Goal: Task Accomplishment & Management: Use online tool/utility

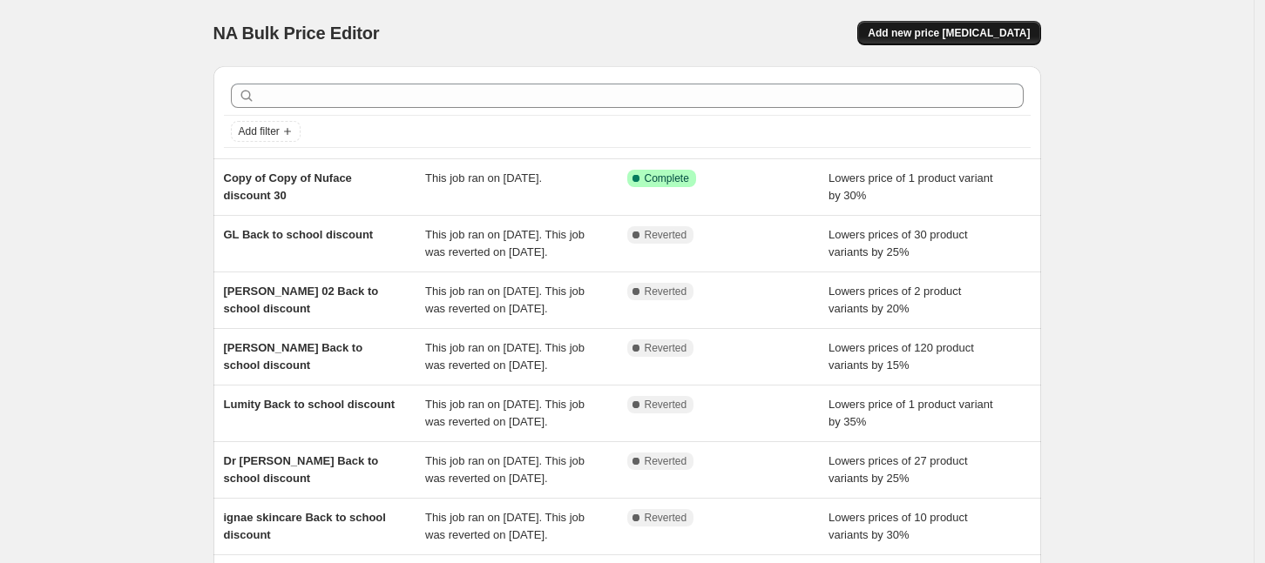
click at [993, 24] on button "Add new price [MEDICAL_DATA]" at bounding box center [948, 33] width 183 height 24
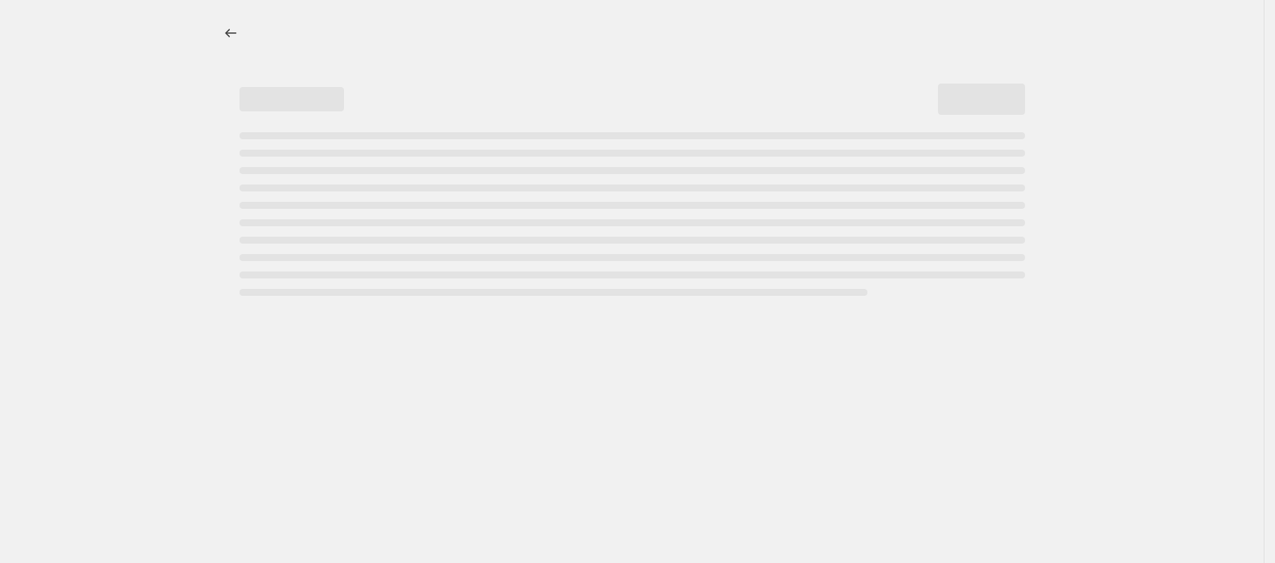
select select "percentage"
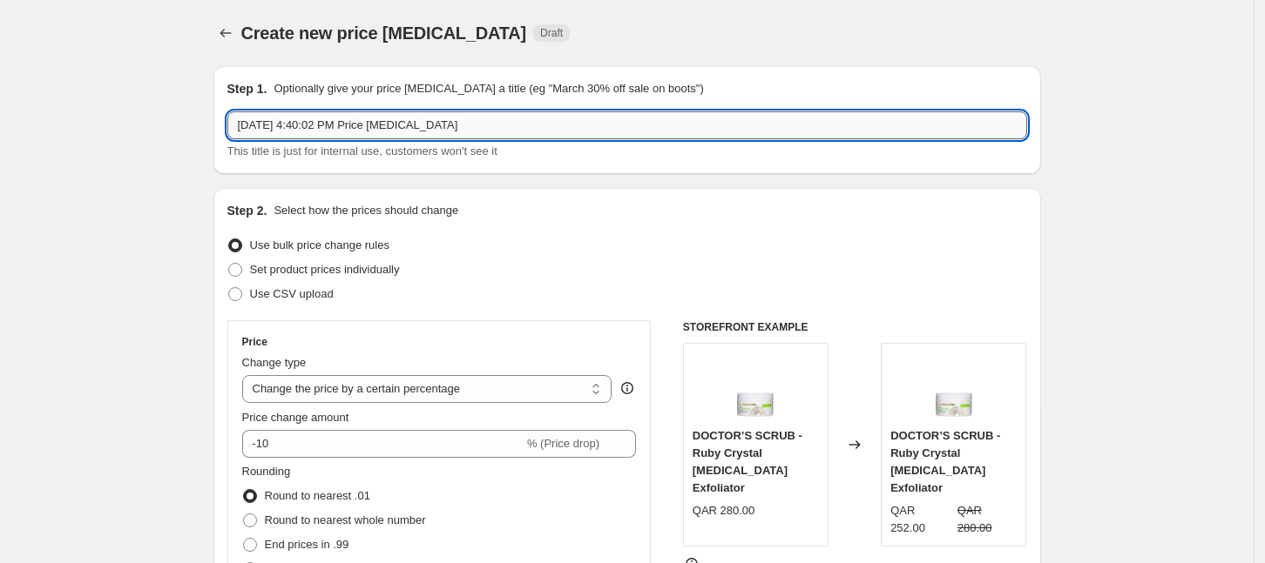
click at [462, 131] on input "[DATE] 4:40:02 PM Price [MEDICAL_DATA]" at bounding box center [626, 125] width 799 height 28
type input "ه"
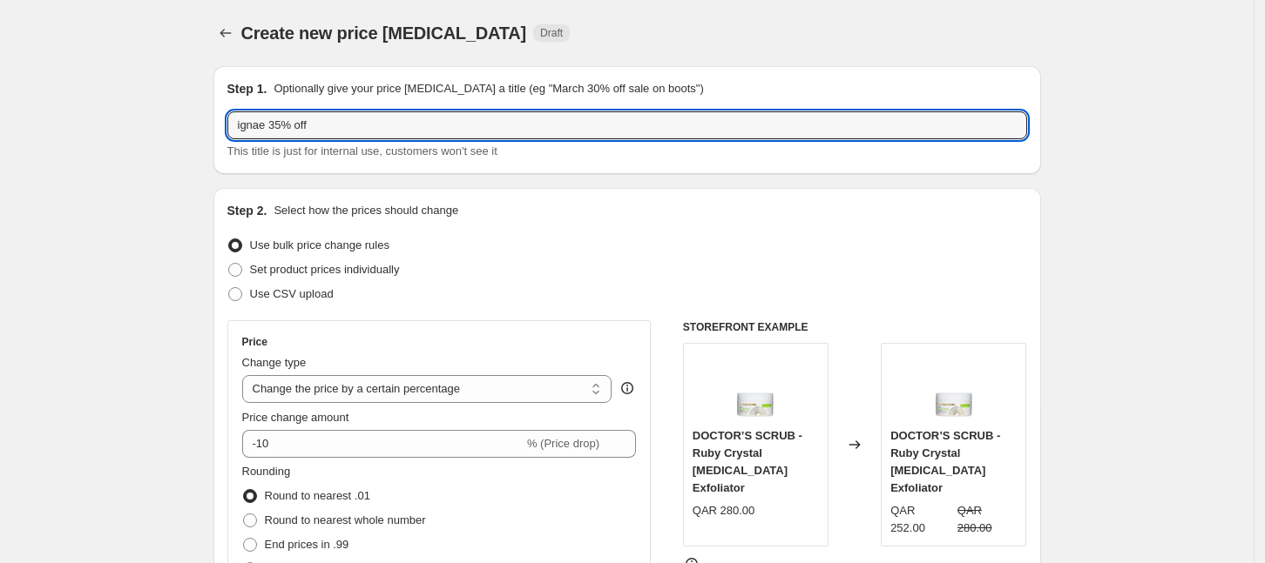
type input "ignae 35% off"
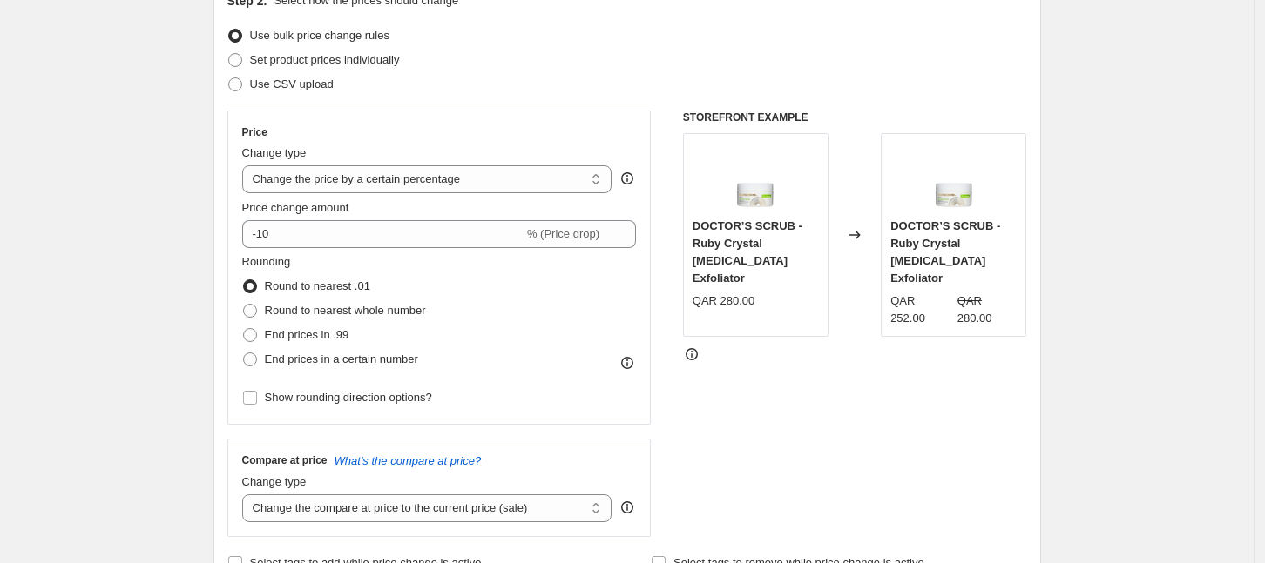
scroll to position [109, 0]
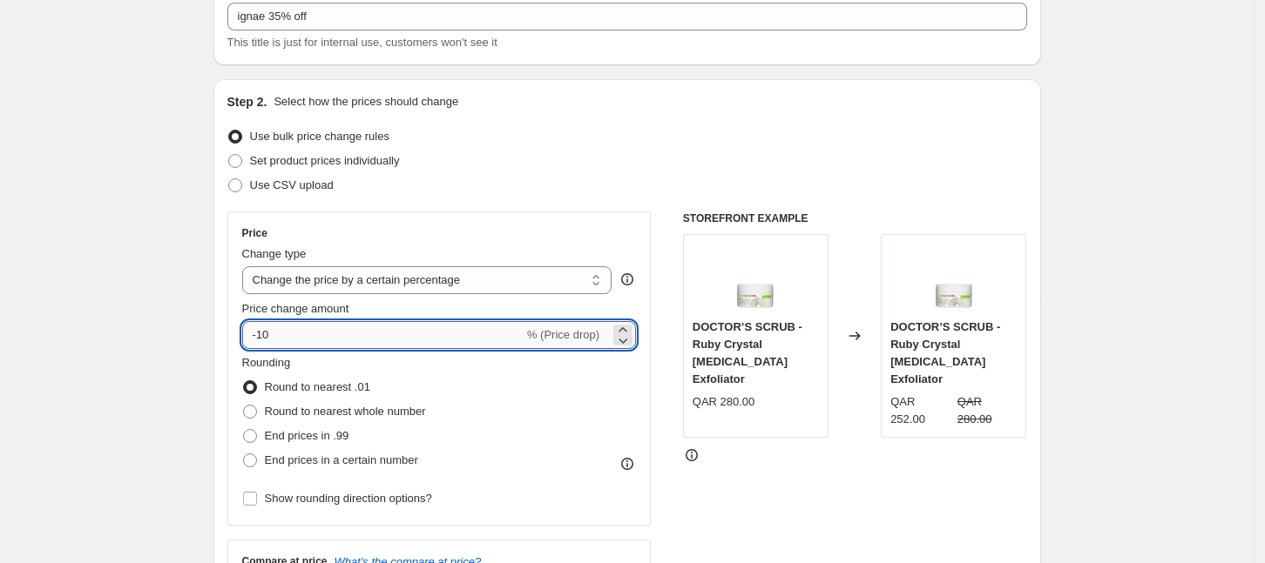
click at [343, 332] on input "-10" at bounding box center [382, 335] width 281 height 28
click at [337, 341] on input "-10" at bounding box center [382, 335] width 281 height 28
drag, startPoint x: 302, startPoint y: 329, endPoint x: 261, endPoint y: 342, distance: 43.0
click at [260, 342] on input "-10" at bounding box center [382, 335] width 281 height 28
type input "-35"
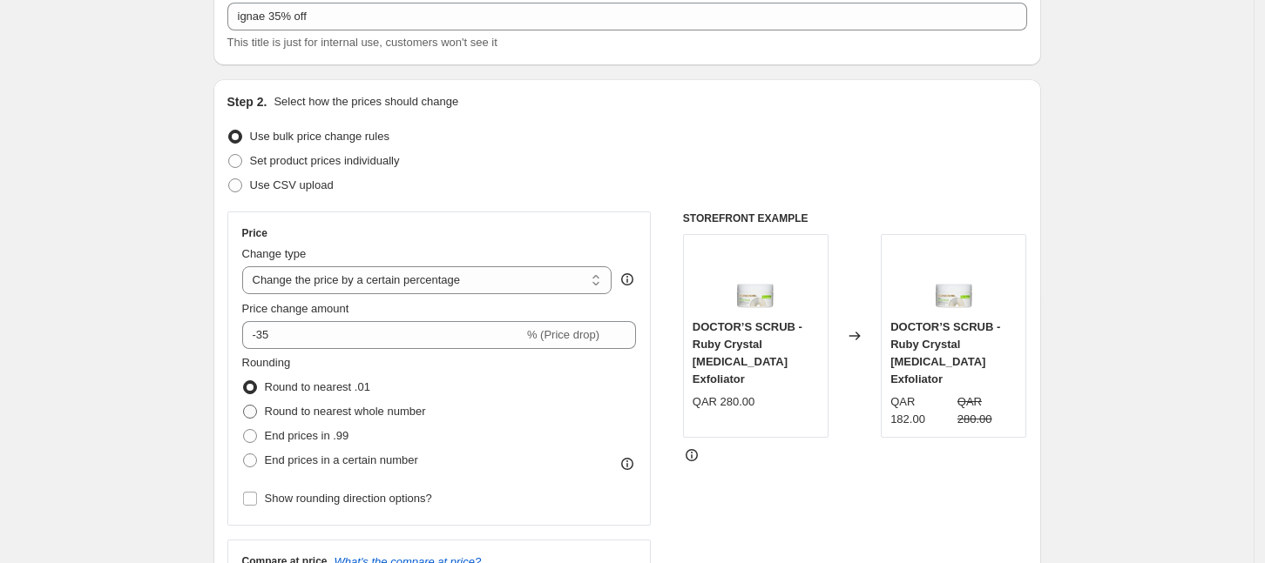
click at [282, 410] on span "Round to nearest whole number" at bounding box center [345, 411] width 161 height 13
click at [244, 406] on input "Round to nearest whole number" at bounding box center [243, 405] width 1 height 1
radio input "true"
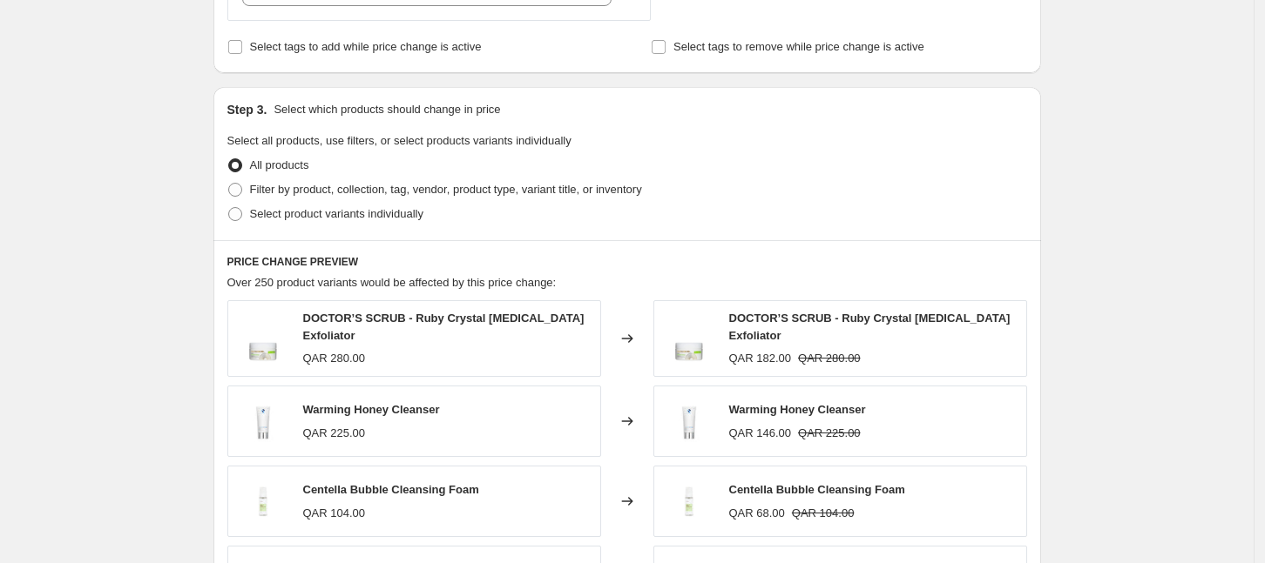
scroll to position [762, 0]
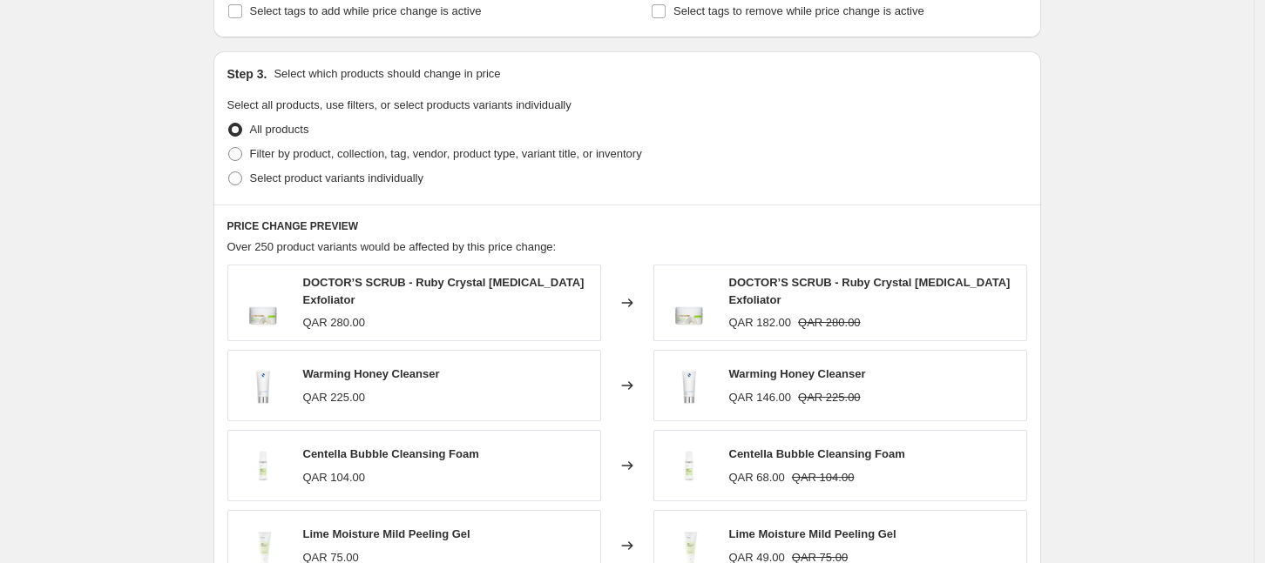
click at [172, 231] on div "Create new price [MEDICAL_DATA]. This page is ready Create new price [MEDICAL_D…" at bounding box center [626, 111] width 1253 height 1746
click at [232, 158] on span at bounding box center [235, 154] width 16 height 16
click at [229, 148] on input "Filter by product, collection, tag, vendor, product type, variant title, or inv…" at bounding box center [228, 147] width 1 height 1
radio input "true"
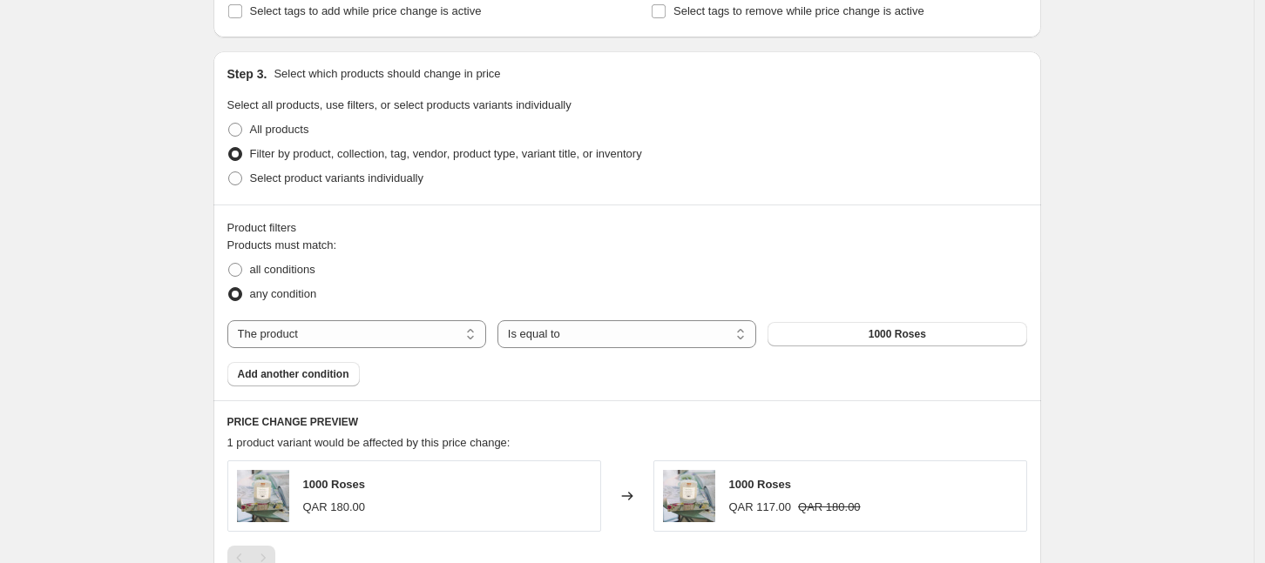
click at [144, 233] on div "Create new price [MEDICAL_DATA]. This page is ready Create new price [MEDICAL_D…" at bounding box center [626, 46] width 1253 height 1616
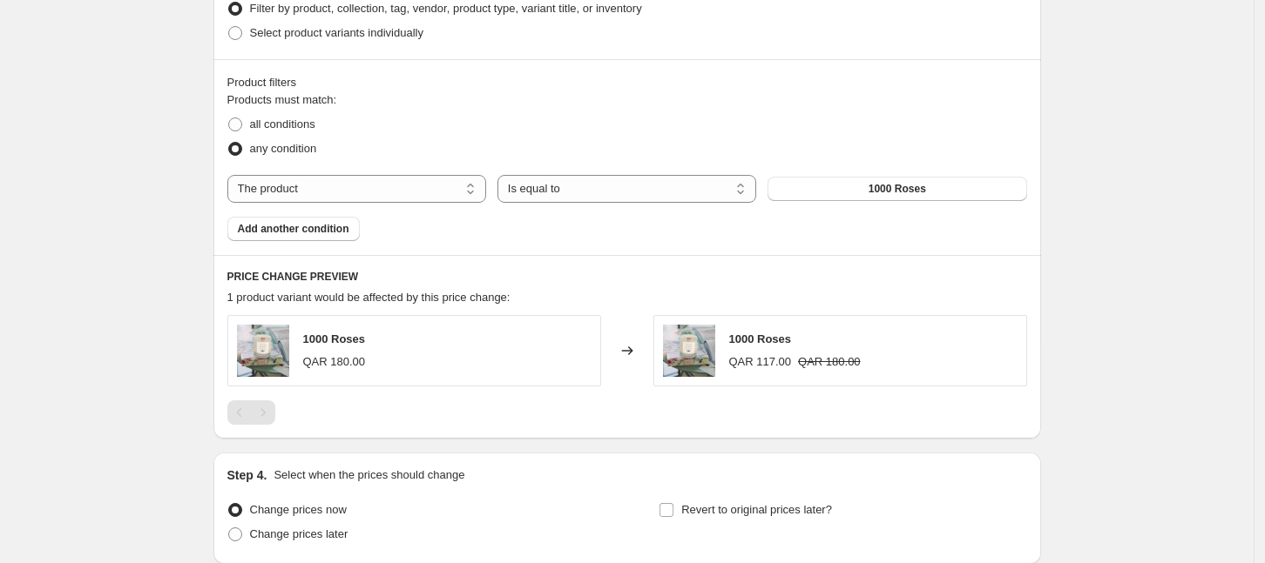
scroll to position [979, 0]
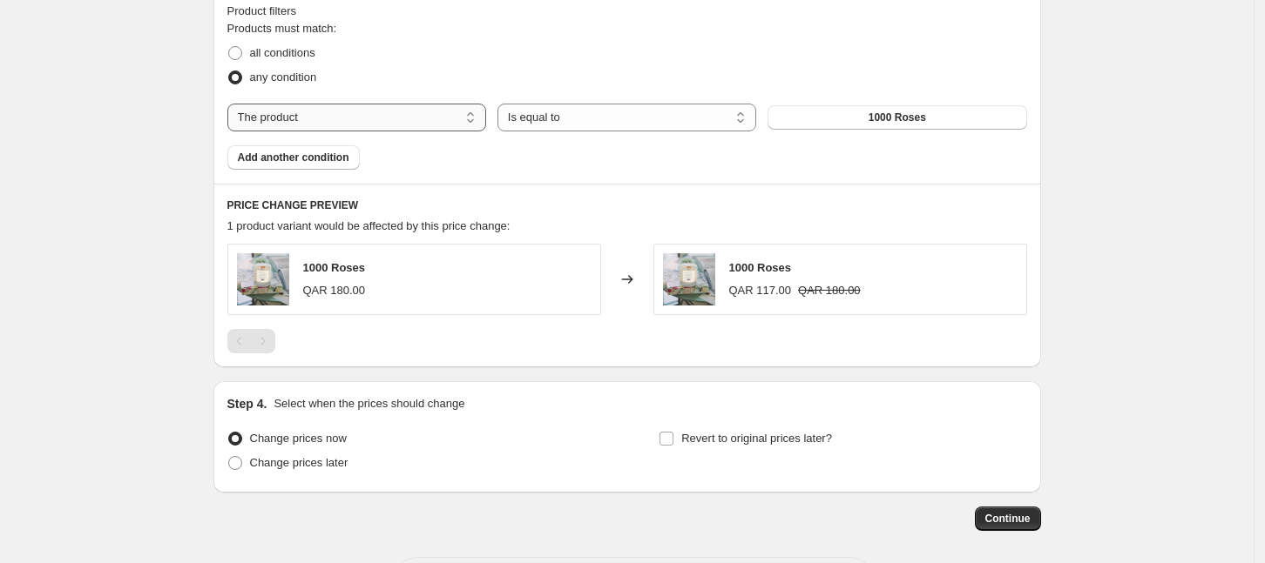
click at [381, 119] on select "The product The product's collection The product's tag The product's vendor The…" at bounding box center [356, 118] width 259 height 28
click at [232, 104] on select "The product The product's collection The product's tag The product's vendor The…" at bounding box center [356, 118] width 259 height 28
click at [825, 109] on button "1000 Roses" at bounding box center [896, 117] width 259 height 24
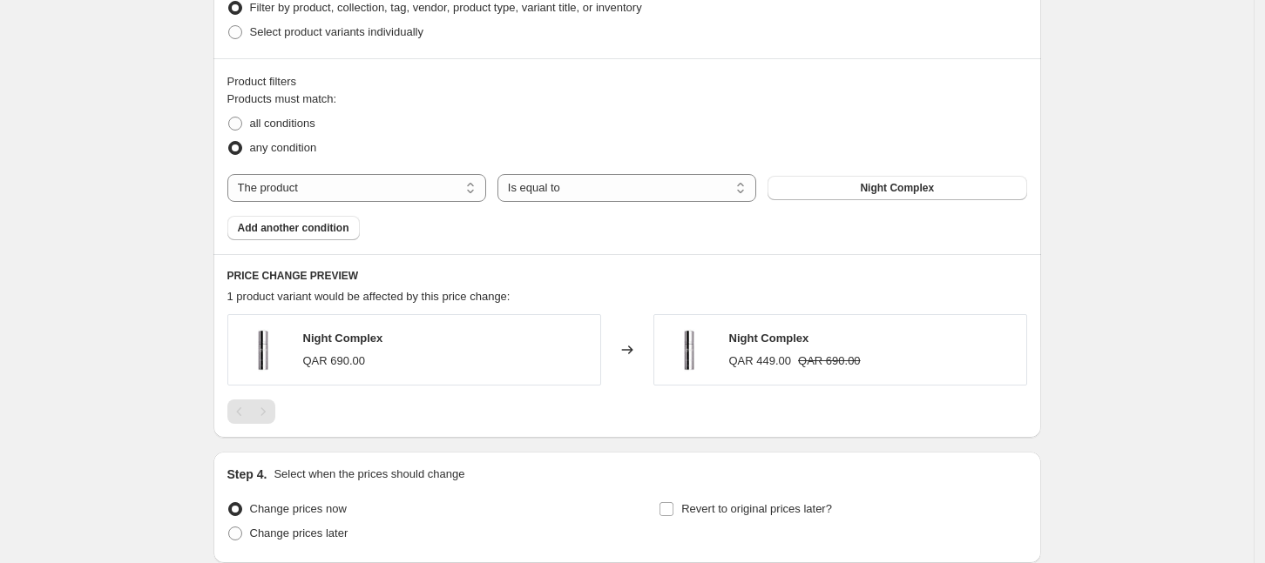
scroll to position [943, 0]
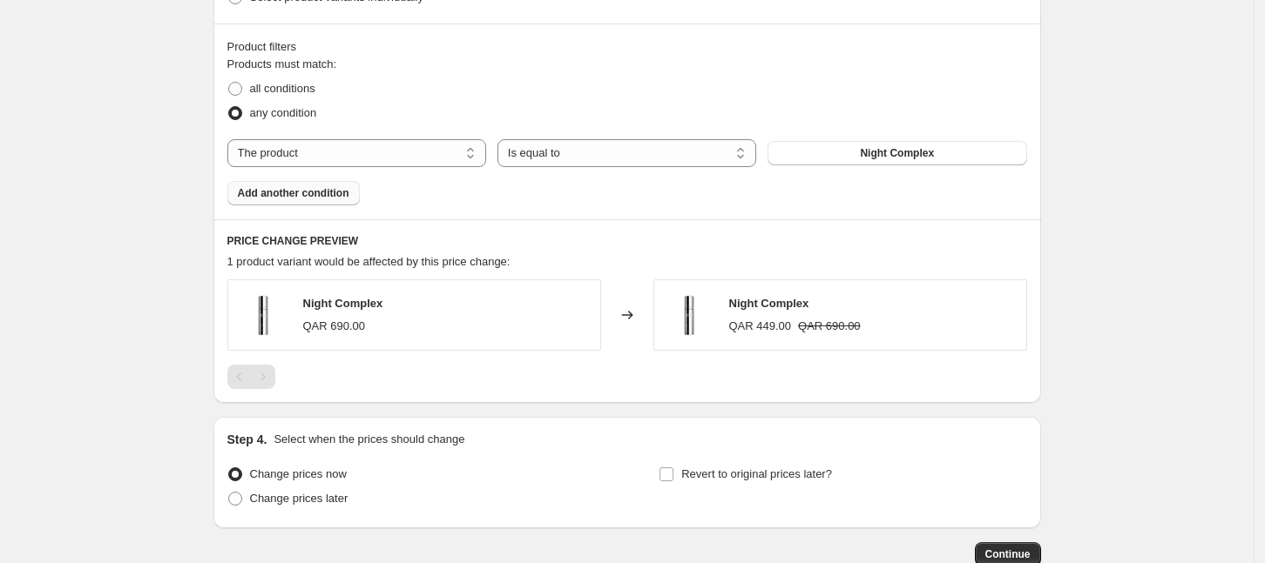
click at [300, 198] on span "Add another condition" at bounding box center [293, 193] width 111 height 14
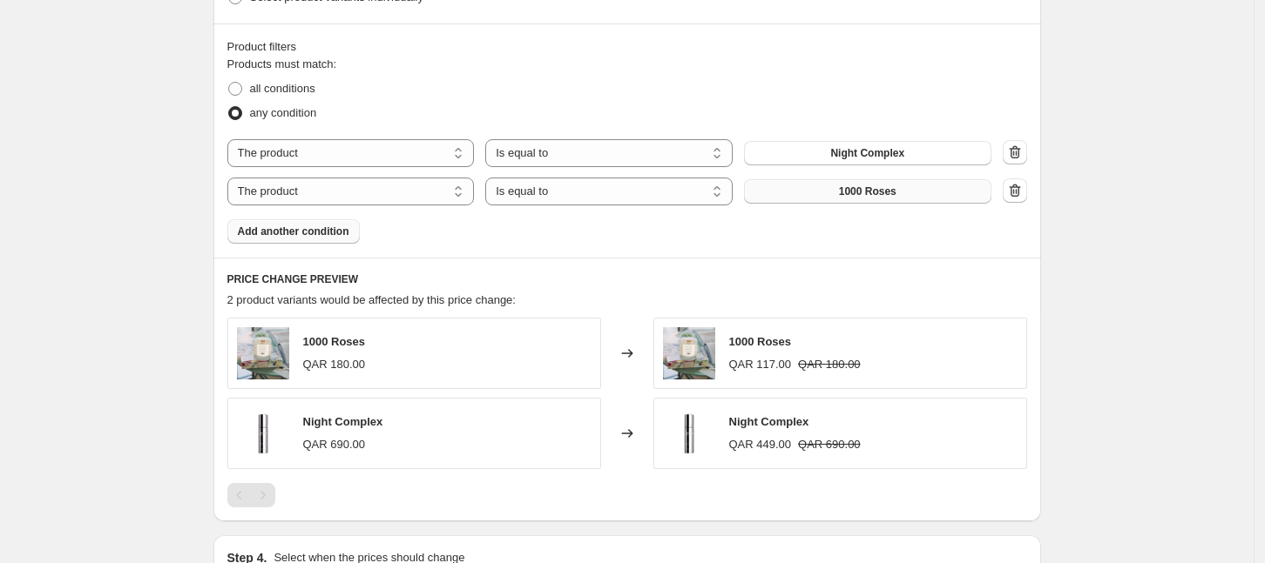
click at [884, 190] on span "1000 Roses" at bounding box center [867, 192] width 57 height 14
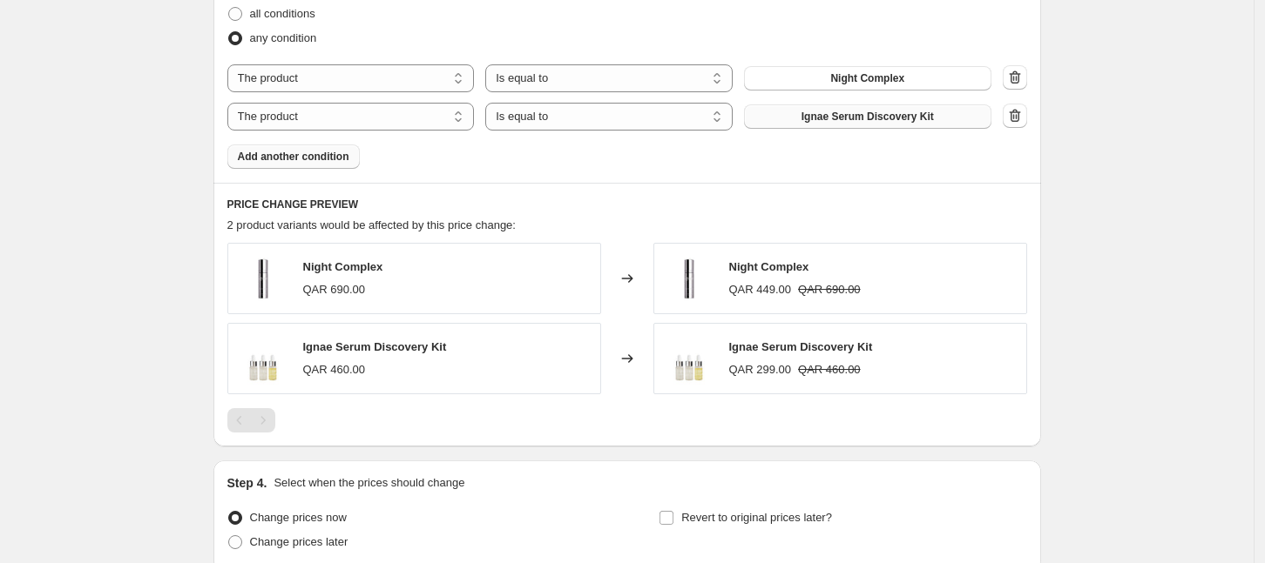
scroll to position [1161, 0]
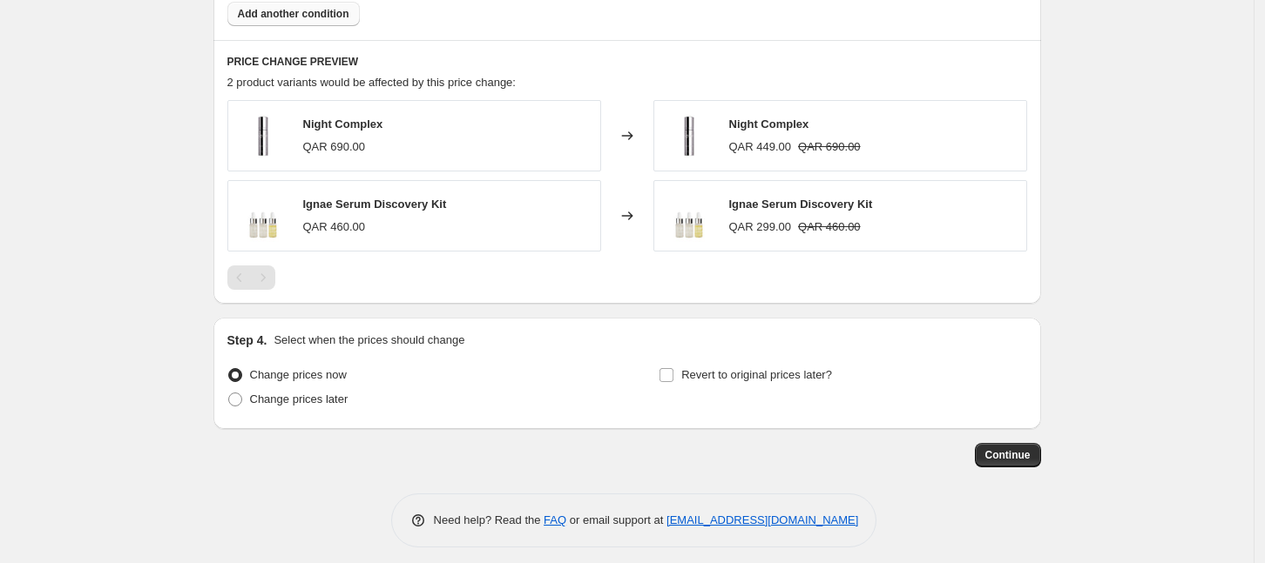
click at [291, 10] on span "Add another condition" at bounding box center [293, 14] width 111 height 14
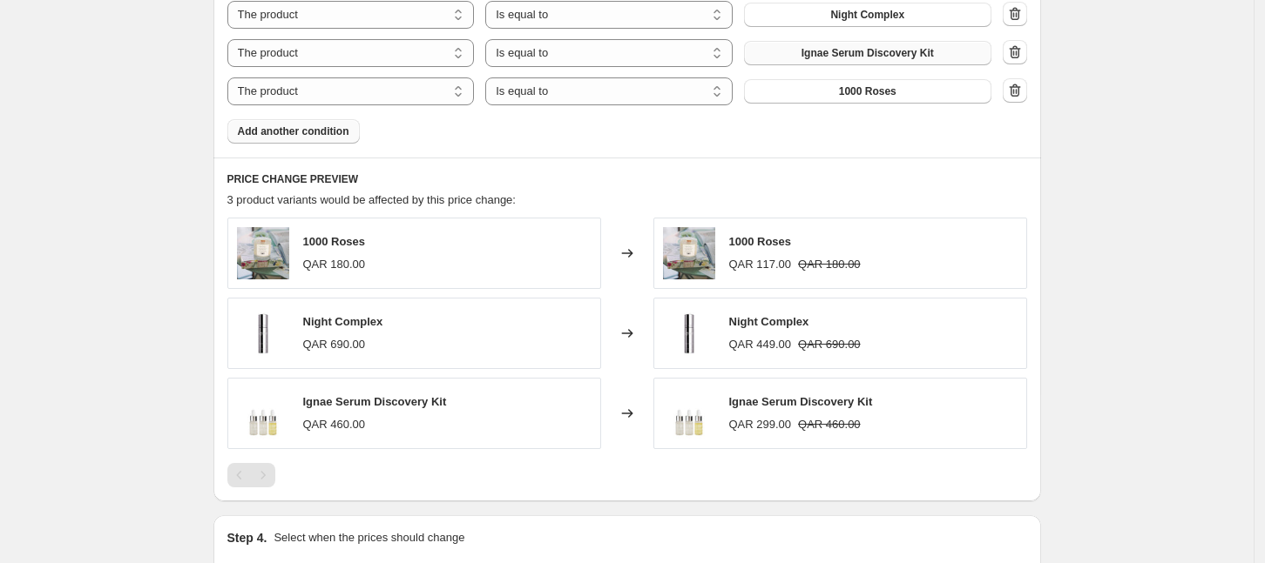
scroll to position [1052, 0]
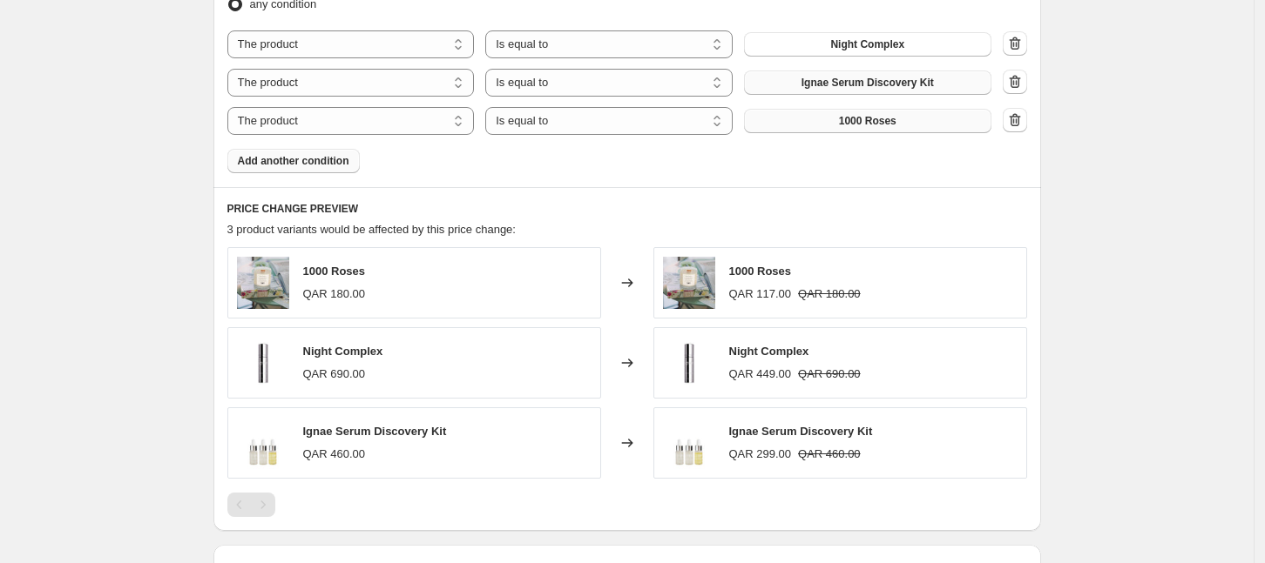
click at [799, 129] on button "1000 Roses" at bounding box center [867, 121] width 247 height 24
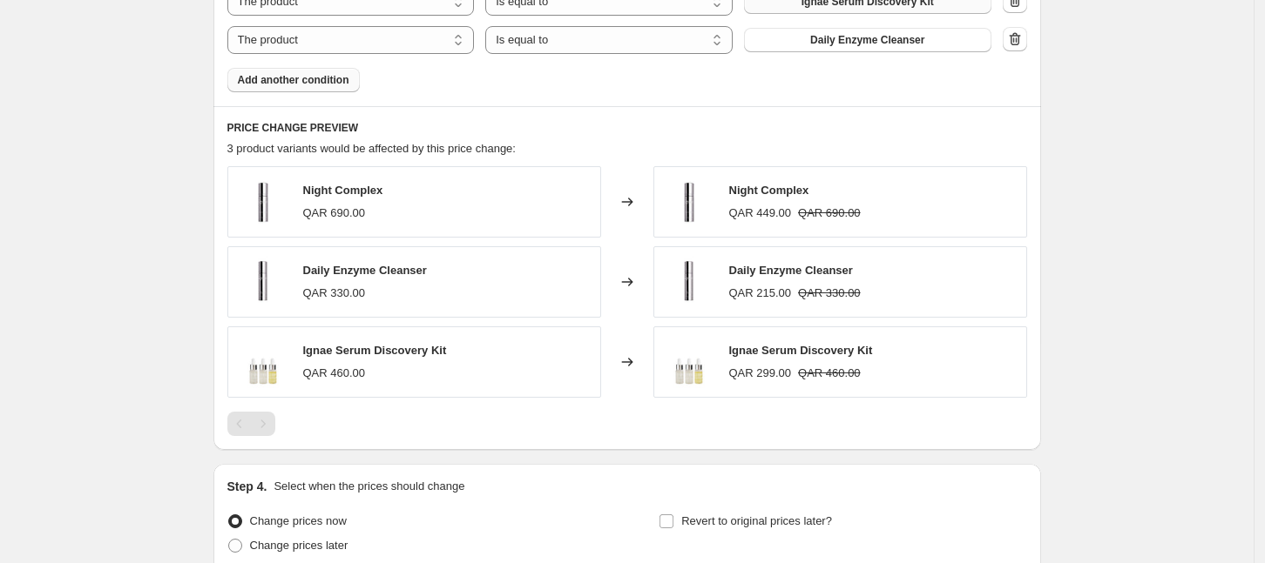
scroll to position [1161, 0]
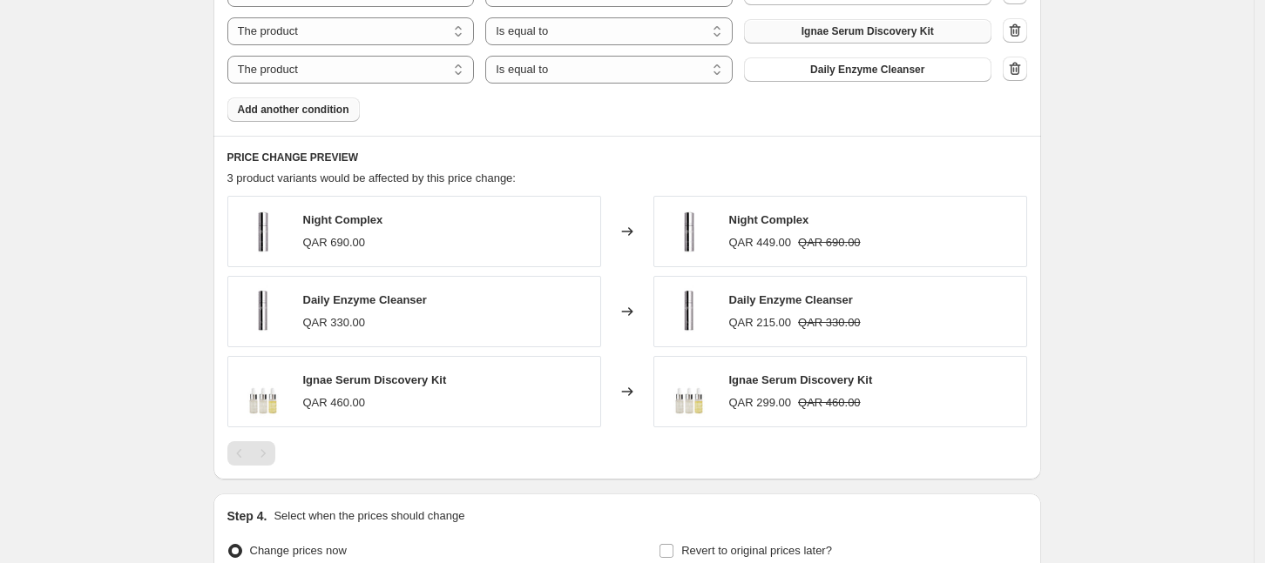
scroll to position [1052, 0]
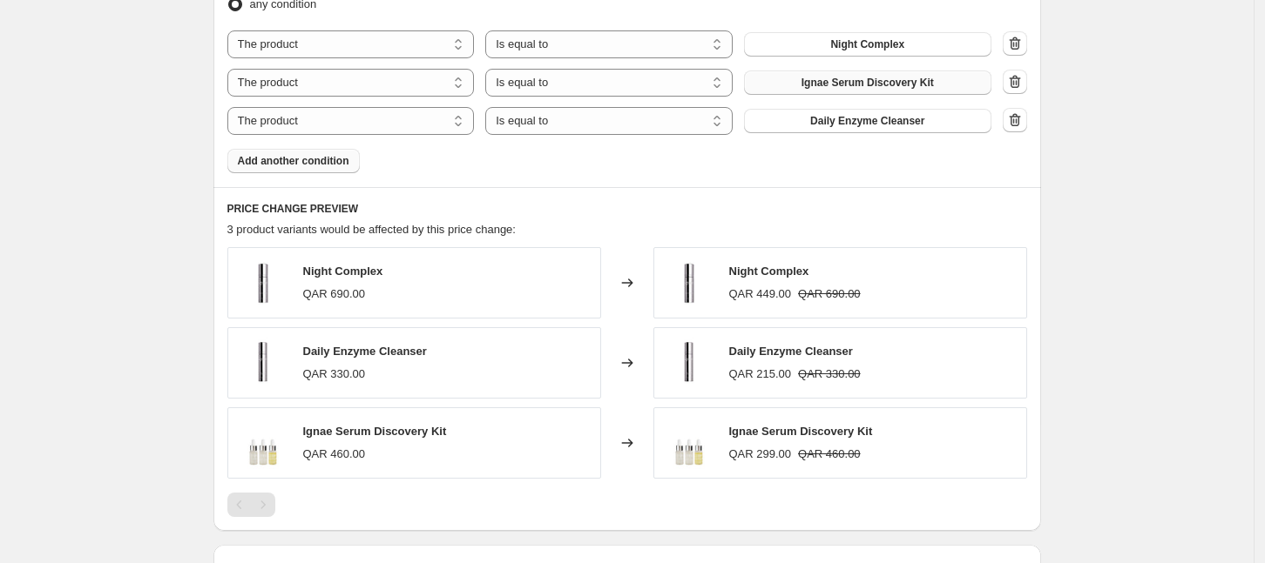
click at [311, 158] on span "Add another condition" at bounding box center [293, 161] width 111 height 14
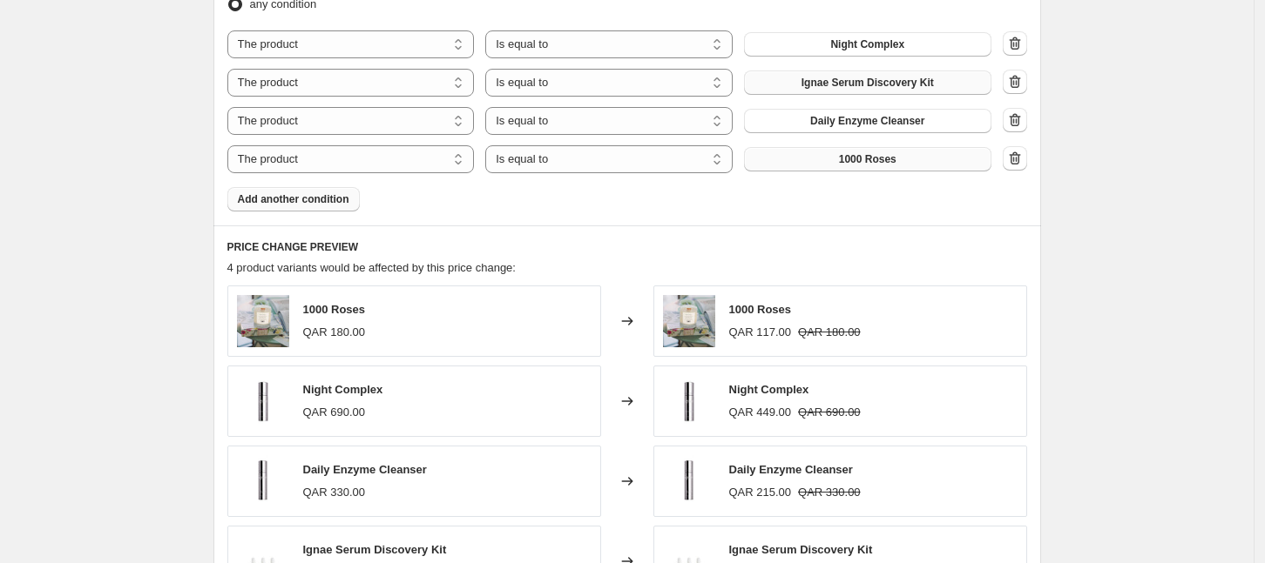
click at [804, 164] on button "1000 Roses" at bounding box center [867, 159] width 247 height 24
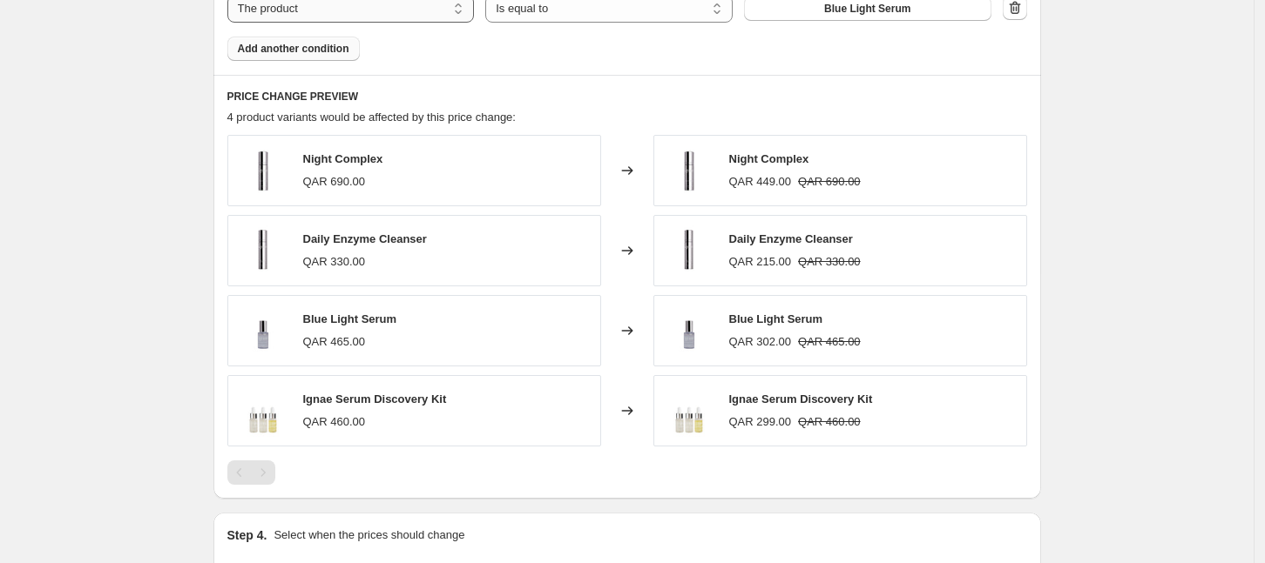
scroll to position [1161, 0]
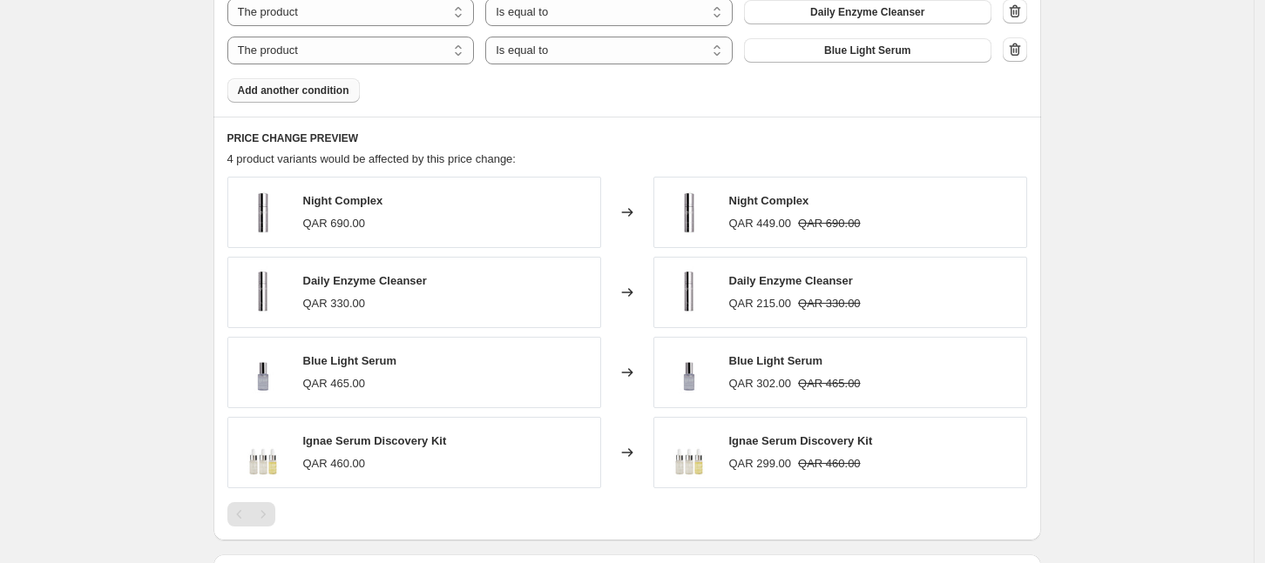
click at [332, 93] on span "Add another condition" at bounding box center [293, 91] width 111 height 14
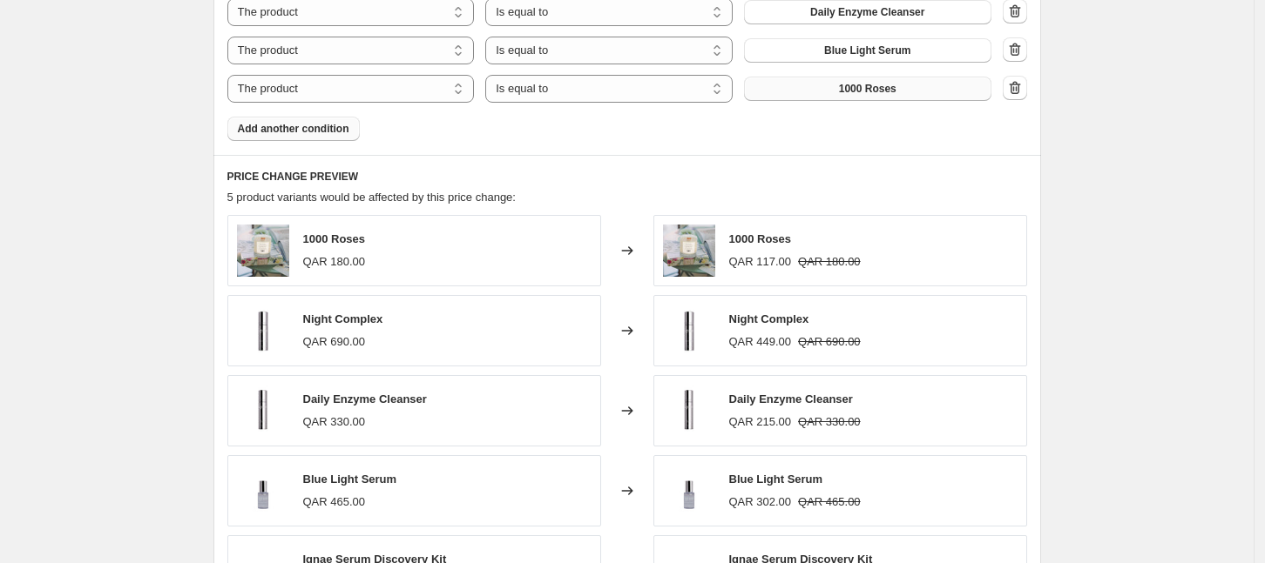
click at [797, 96] on button "1000 Roses" at bounding box center [867, 89] width 247 height 24
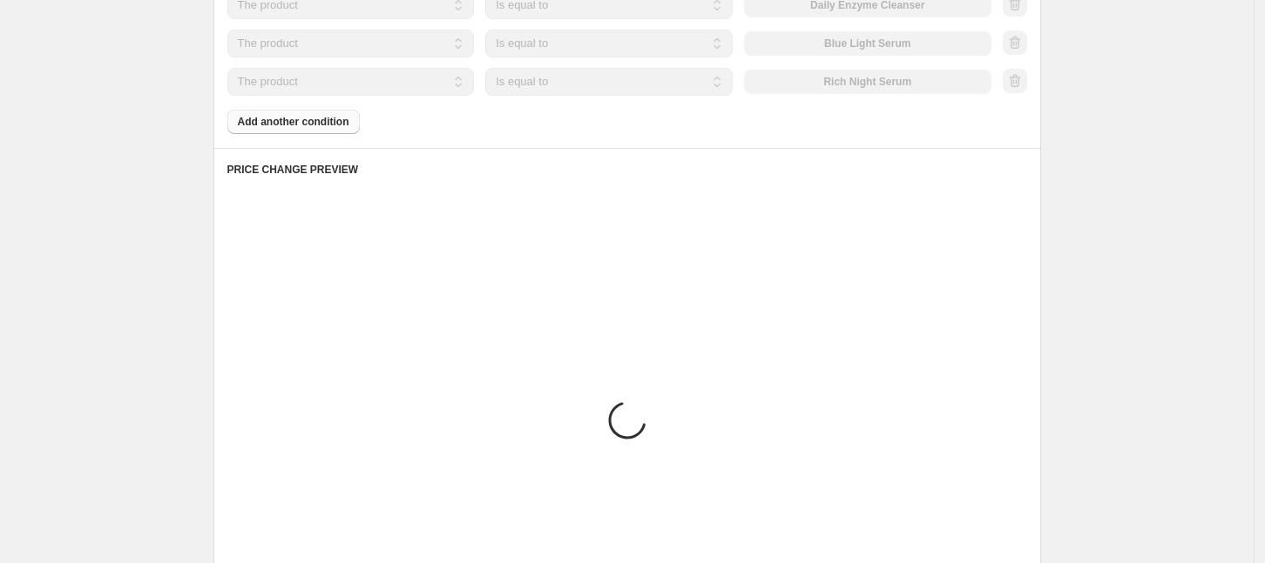
scroll to position [1488, 0]
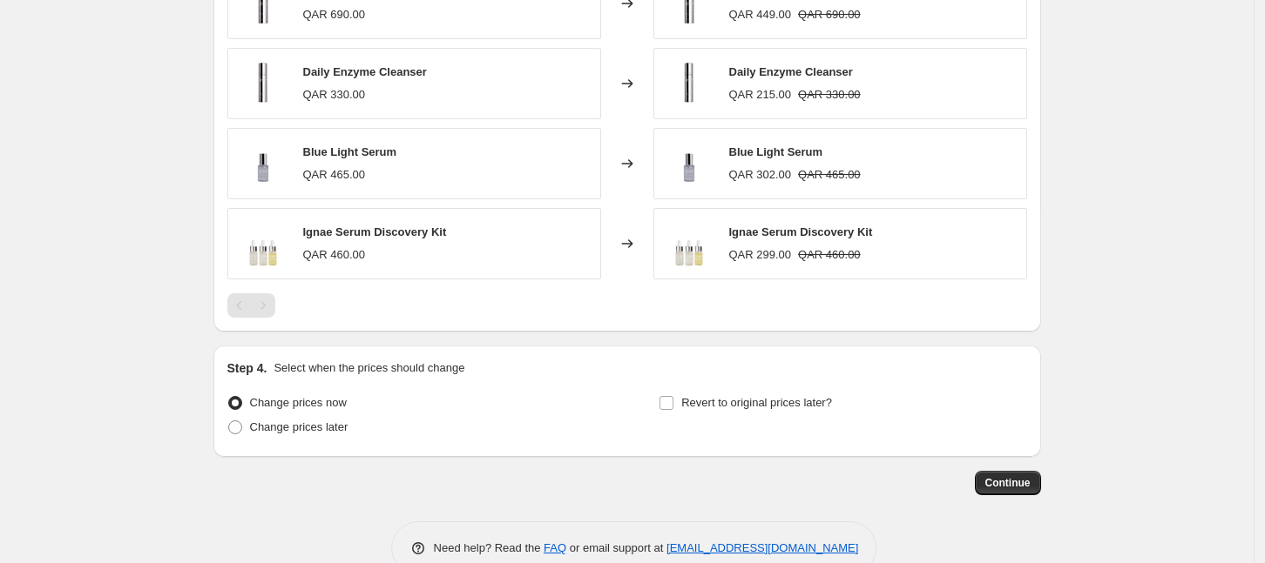
click at [1034, 365] on div "Step 4. Select when the prices should change Change prices now Change prices la…" at bounding box center [626, 401] width 827 height 111
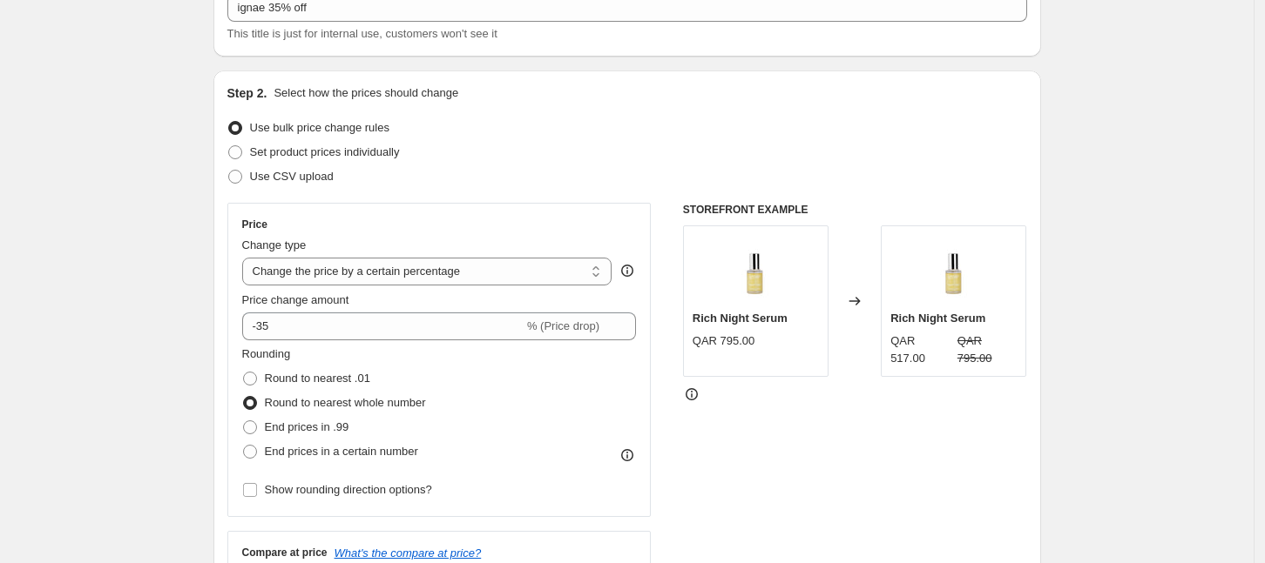
scroll to position [0, 0]
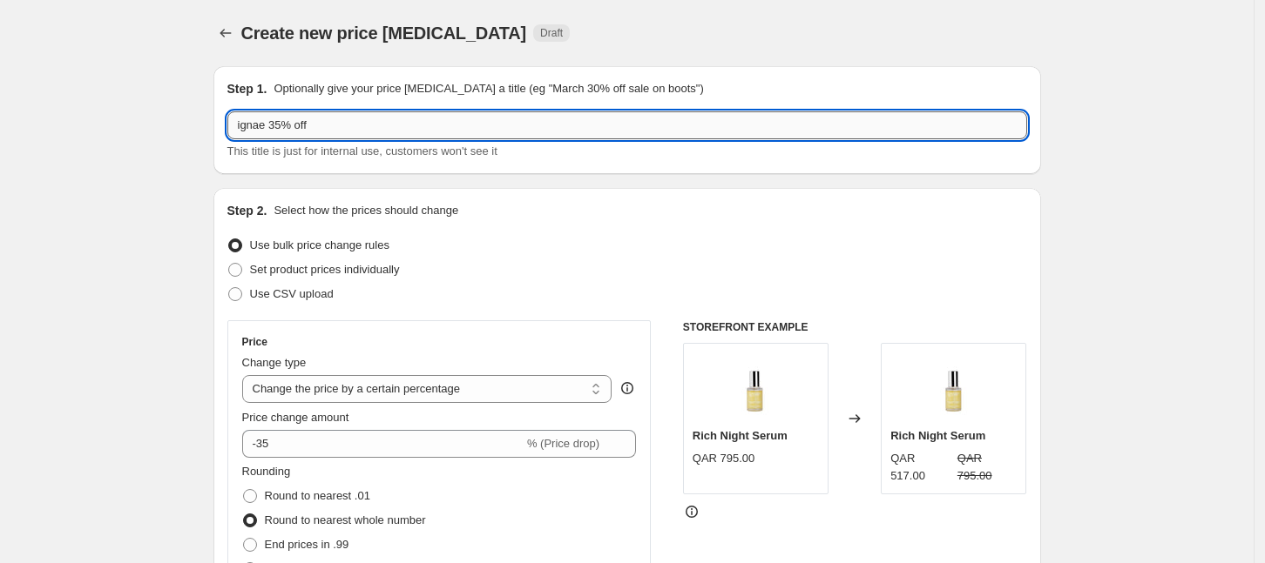
click at [446, 122] on input "ignae 35% off" at bounding box center [626, 125] width 799 height 28
type input "ignae 35% off [DATE]"
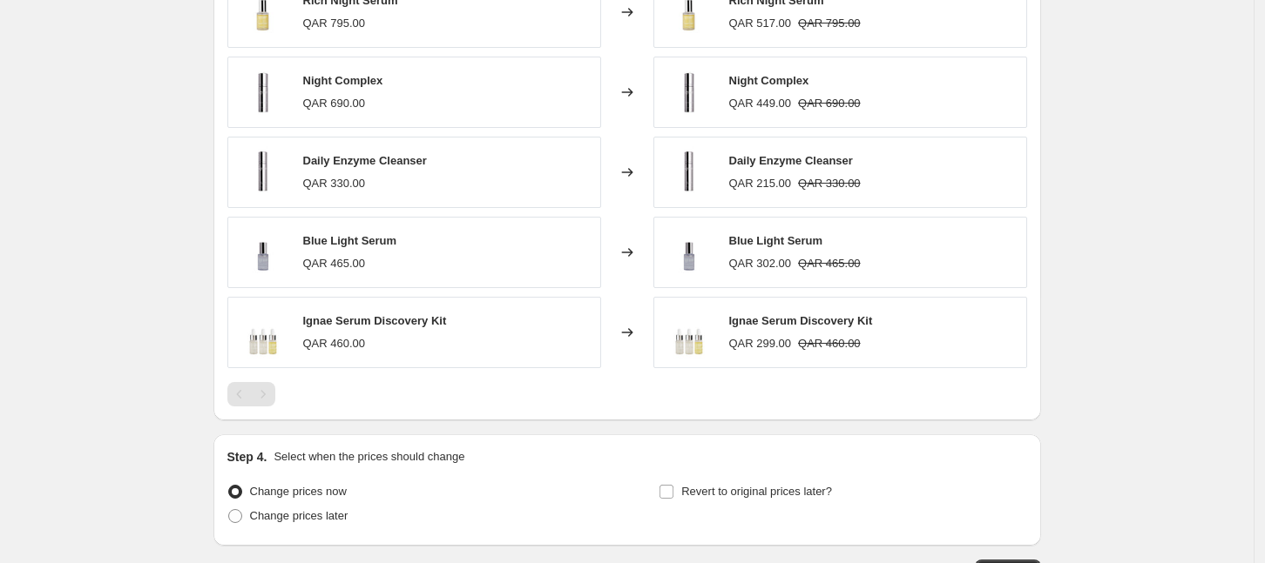
scroll to position [1526, 0]
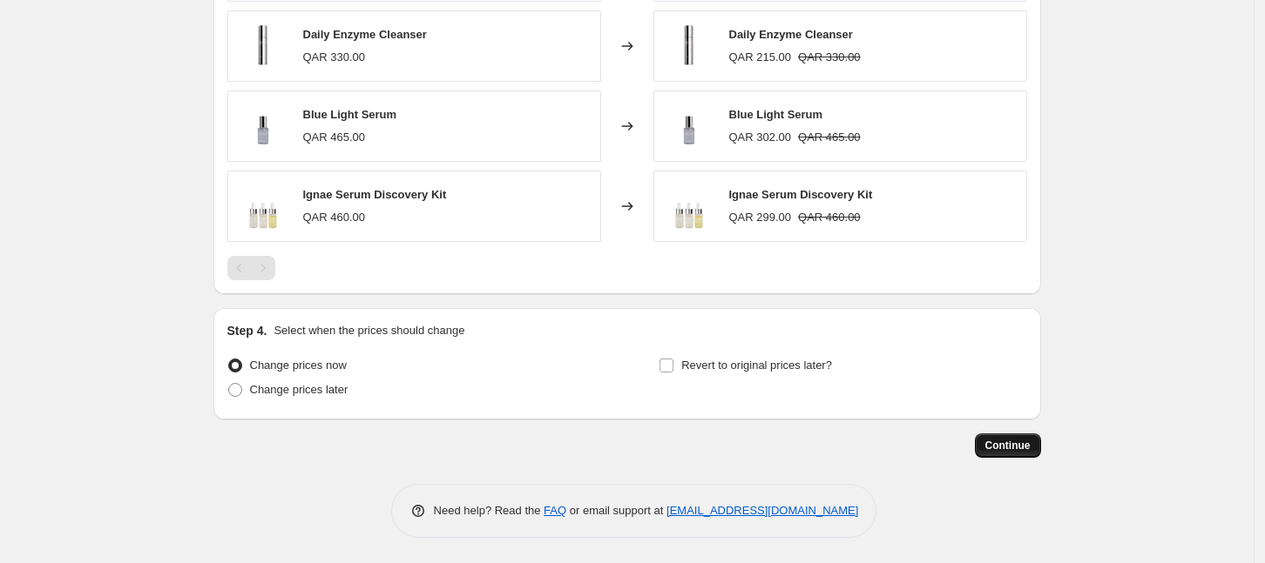
click at [1013, 447] on span "Continue" at bounding box center [1007, 446] width 45 height 14
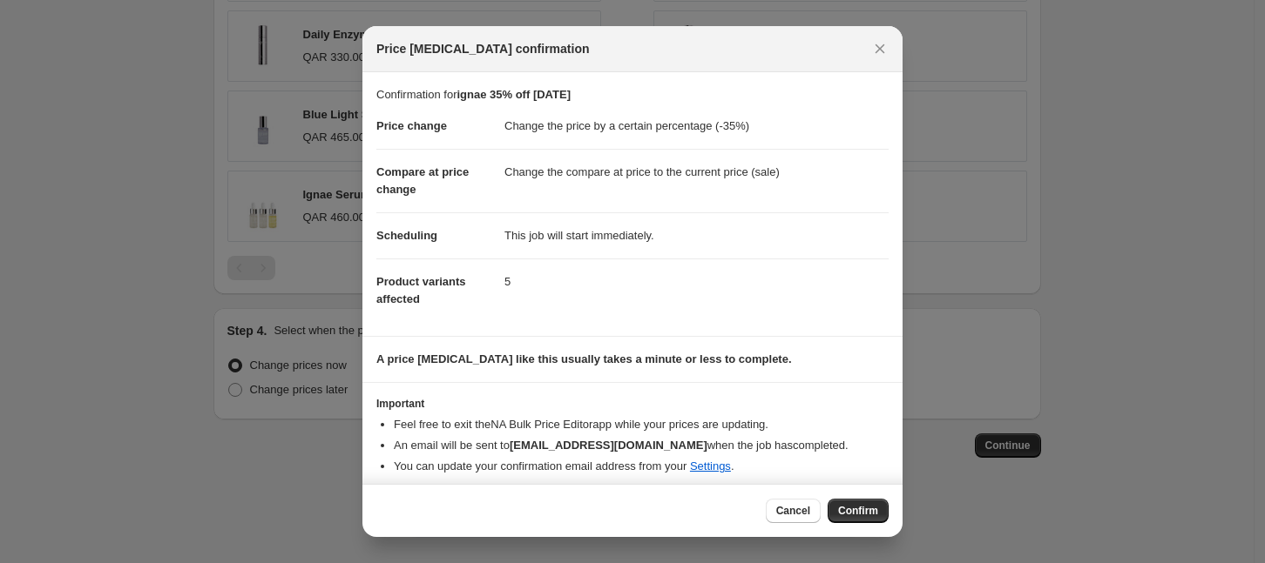
scroll to position [8, 0]
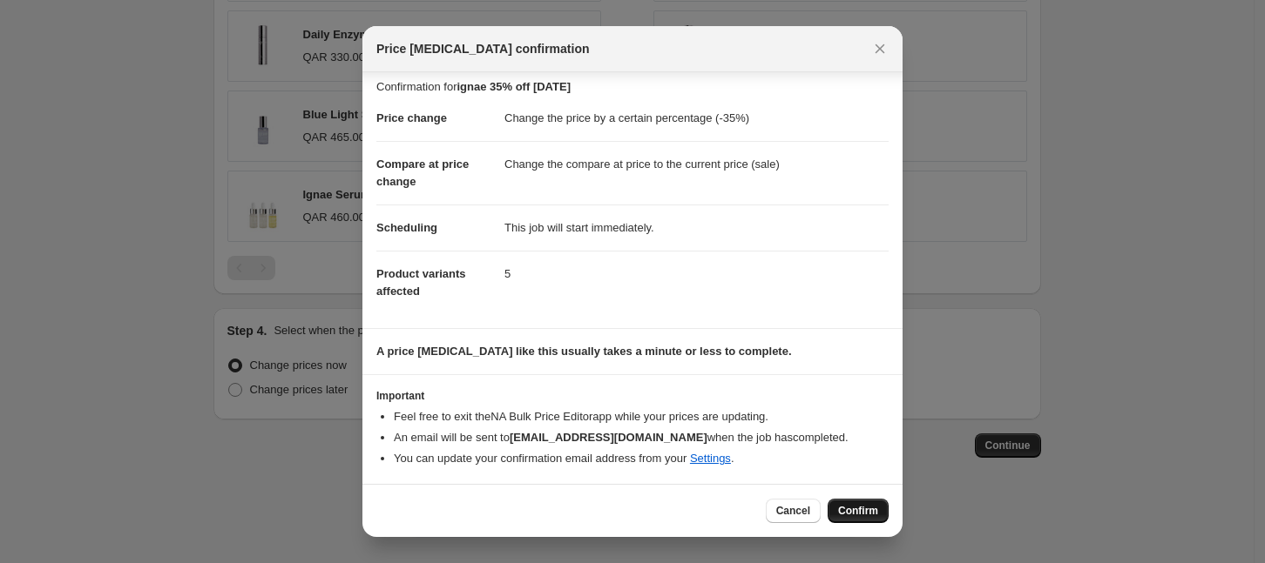
click at [853, 520] on button "Confirm" at bounding box center [857, 511] width 61 height 24
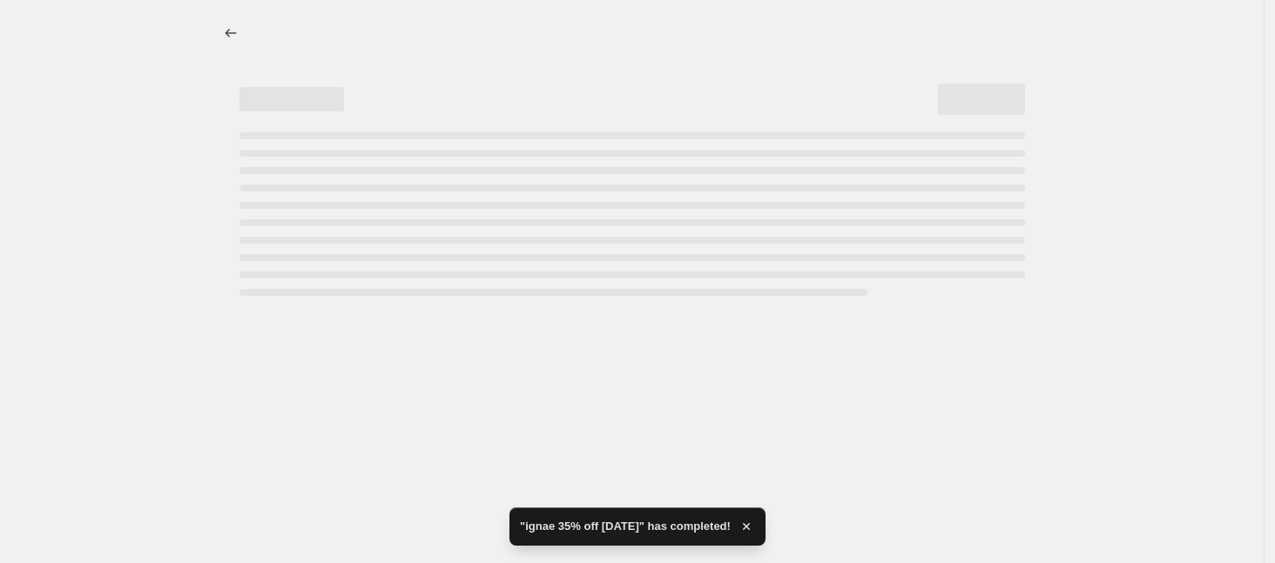
select select "percentage"
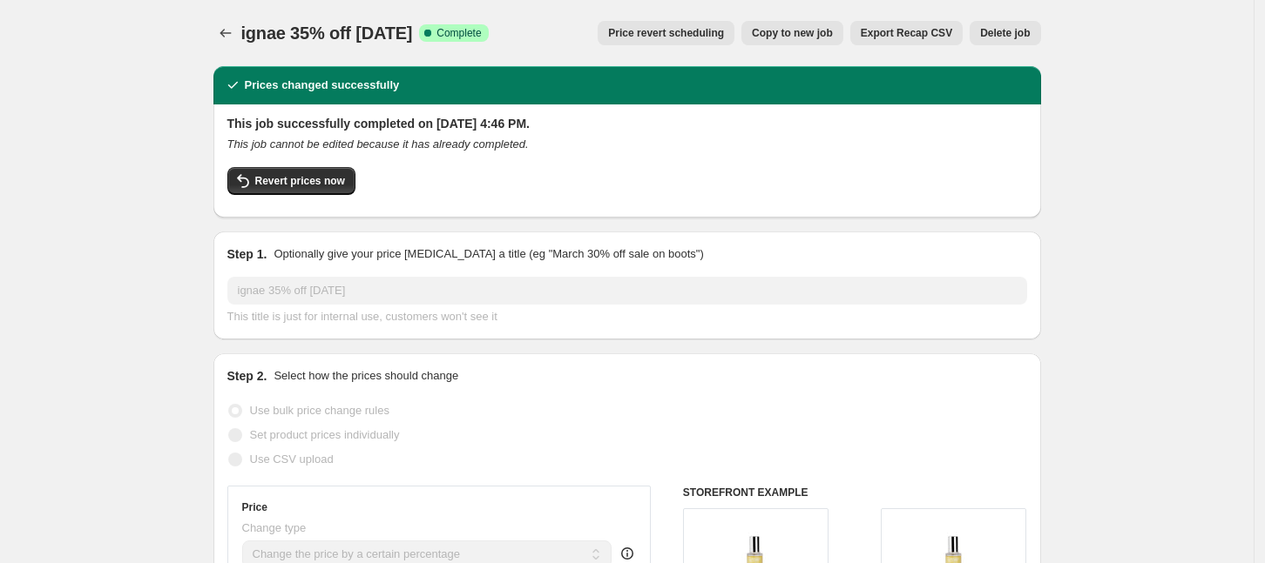
click at [801, 36] on span "Copy to new job" at bounding box center [792, 33] width 81 height 14
select select "percentage"
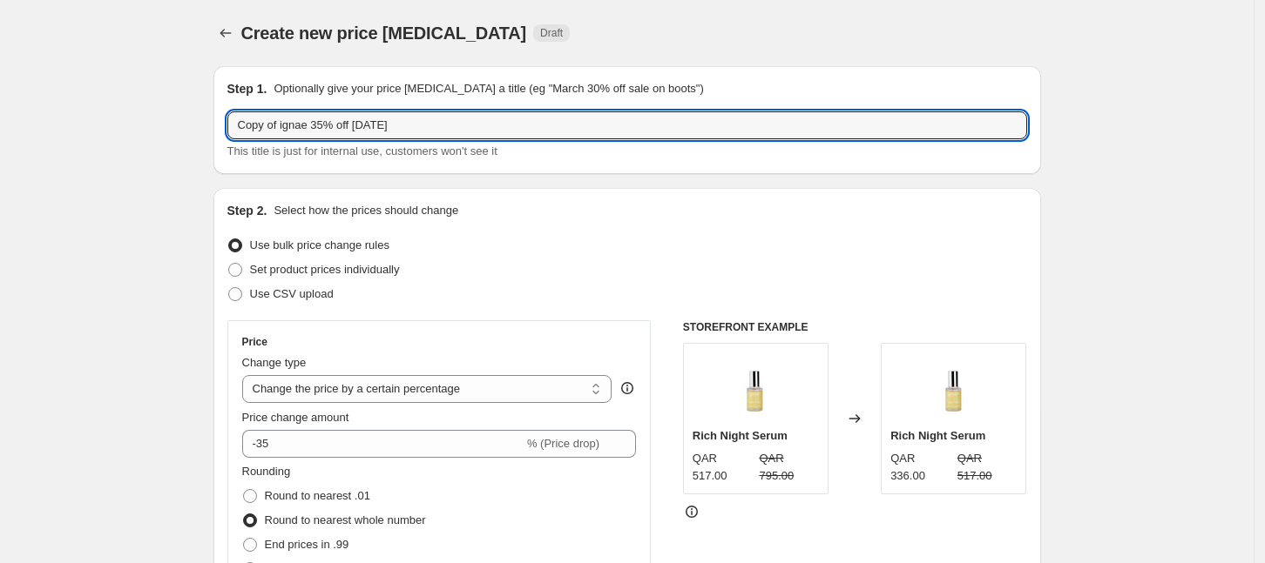
drag, startPoint x: 311, startPoint y: 126, endPoint x: 211, endPoint y: 114, distance: 100.9
drag, startPoint x: 330, startPoint y: 126, endPoint x: 297, endPoint y: 125, distance: 33.1
click at [297, 125] on input "GL 35% off [DATE]" at bounding box center [626, 125] width 799 height 28
click at [332, 122] on input "GL 35% off [DATE]" at bounding box center [626, 125] width 799 height 28
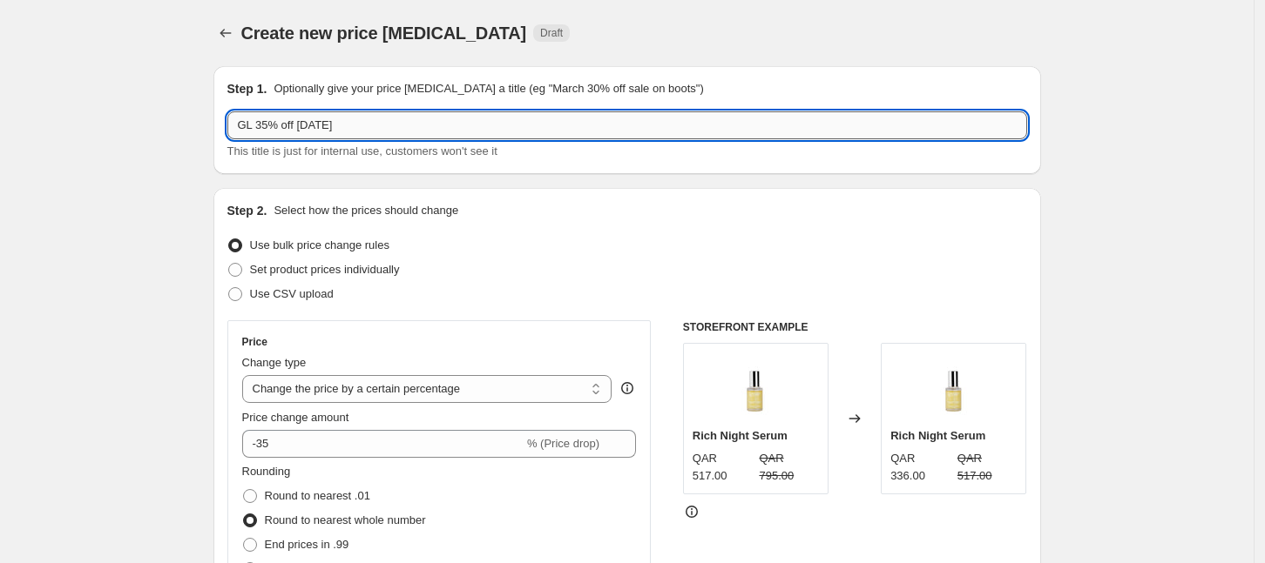
click at [333, 123] on input "GL 35% off [DATE]" at bounding box center [626, 125] width 799 height 28
drag, startPoint x: 333, startPoint y: 124, endPoint x: 300, endPoint y: 124, distance: 33.1
click at [300, 124] on input "GL 35% off [DATE]" at bounding box center [626, 125] width 799 height 28
type input "GL 35% off 1 or less"
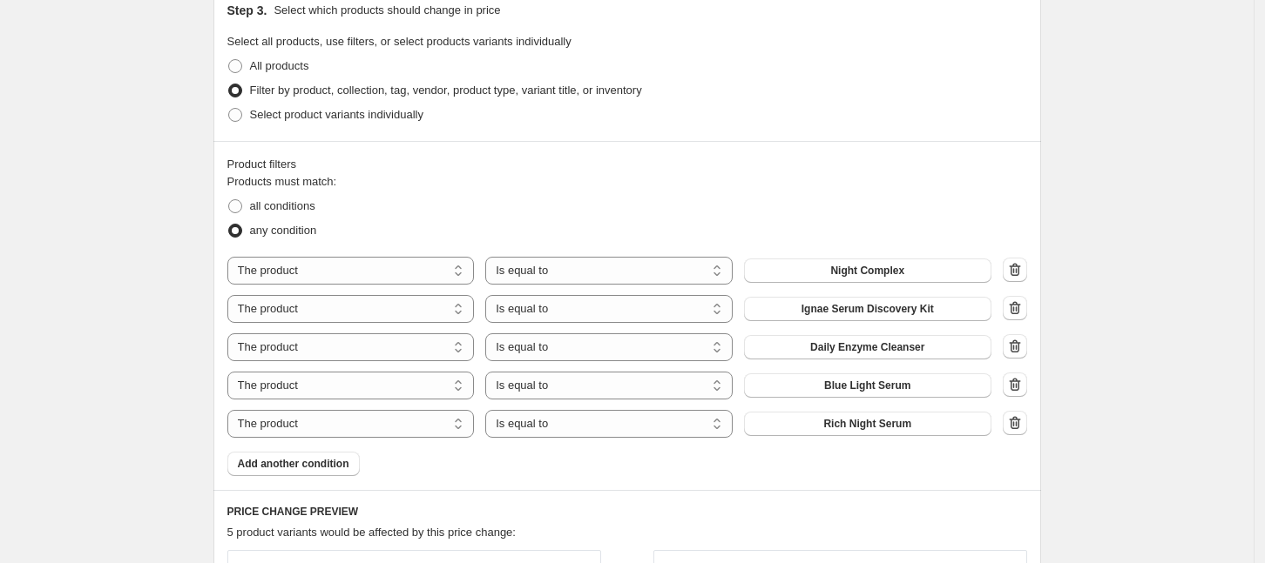
scroll to position [871, 0]
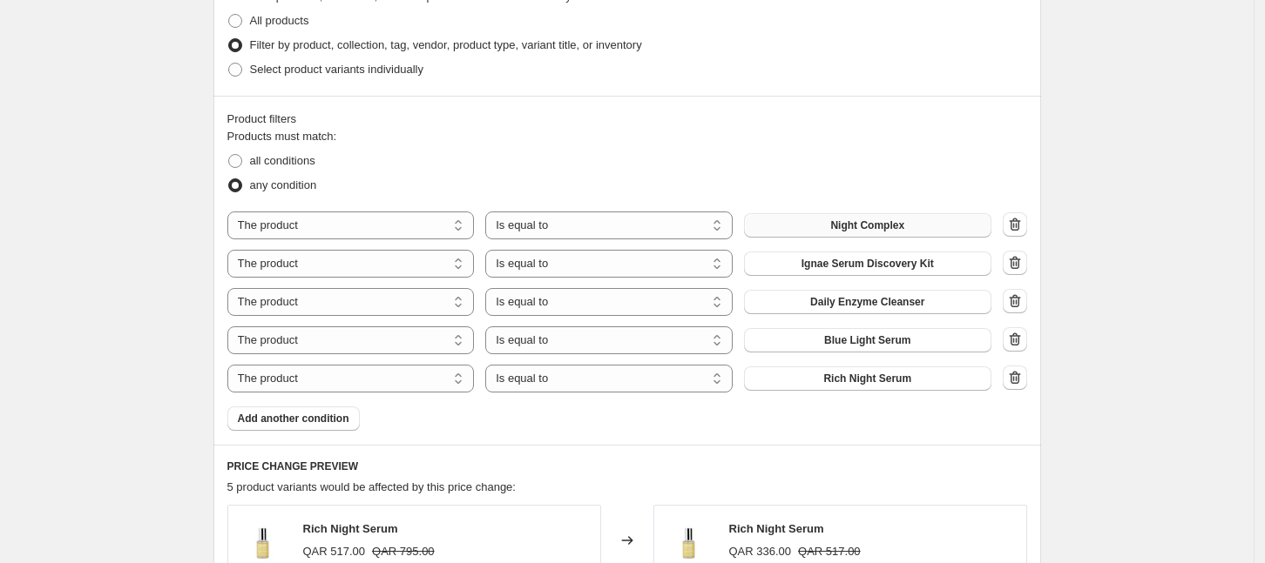
click at [856, 230] on span "Night Complex" at bounding box center [867, 226] width 74 height 14
click at [1015, 335] on icon "button" at bounding box center [1014, 339] width 17 height 17
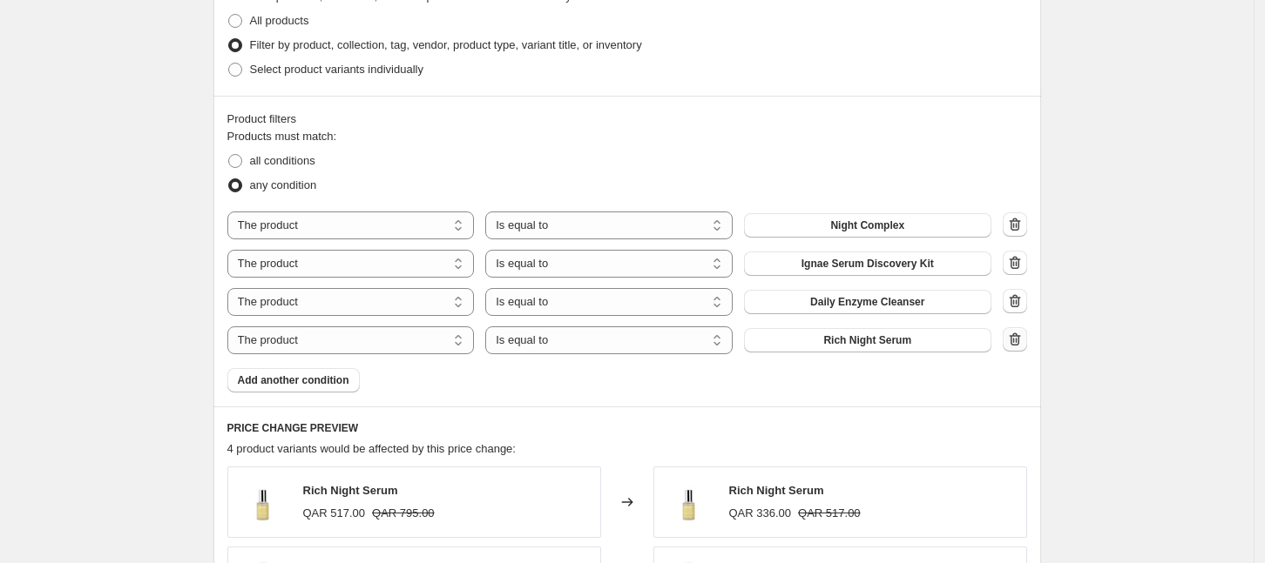
click at [1021, 338] on icon "button" at bounding box center [1014, 339] width 17 height 17
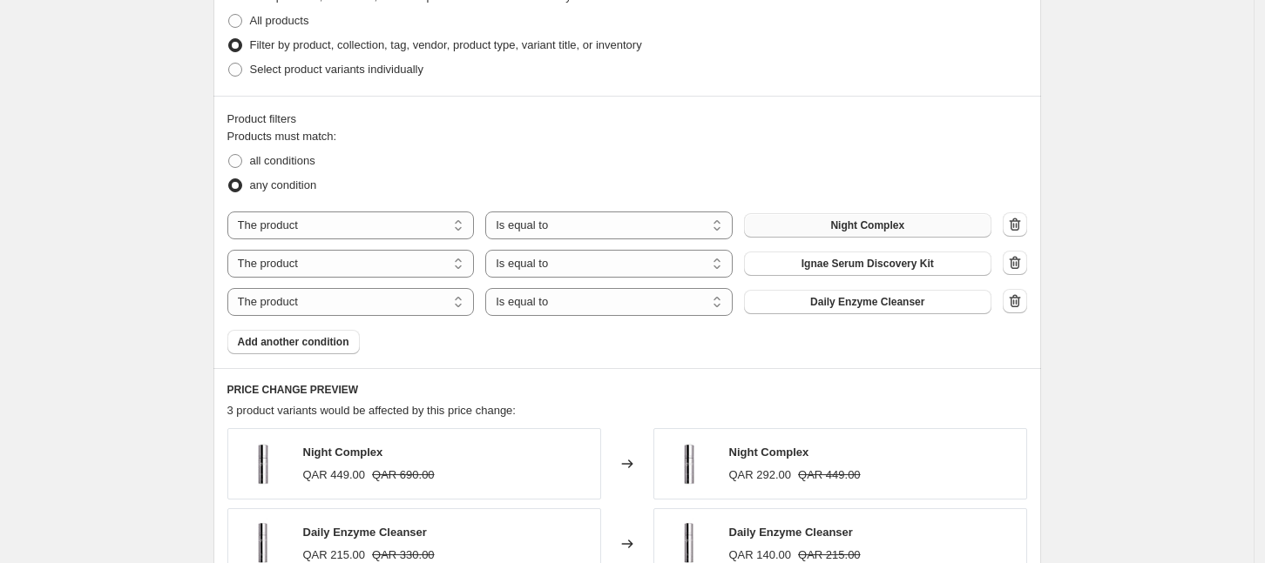
click at [861, 218] on button "Night Complex" at bounding box center [867, 225] width 247 height 24
click at [1100, 342] on div "Create new price [MEDICAL_DATA]. This page is ready Create new price [MEDICAL_D…" at bounding box center [626, 55] width 1253 height 1853
click at [916, 260] on span "Ignae Serum Discovery Kit" at bounding box center [867, 264] width 132 height 14
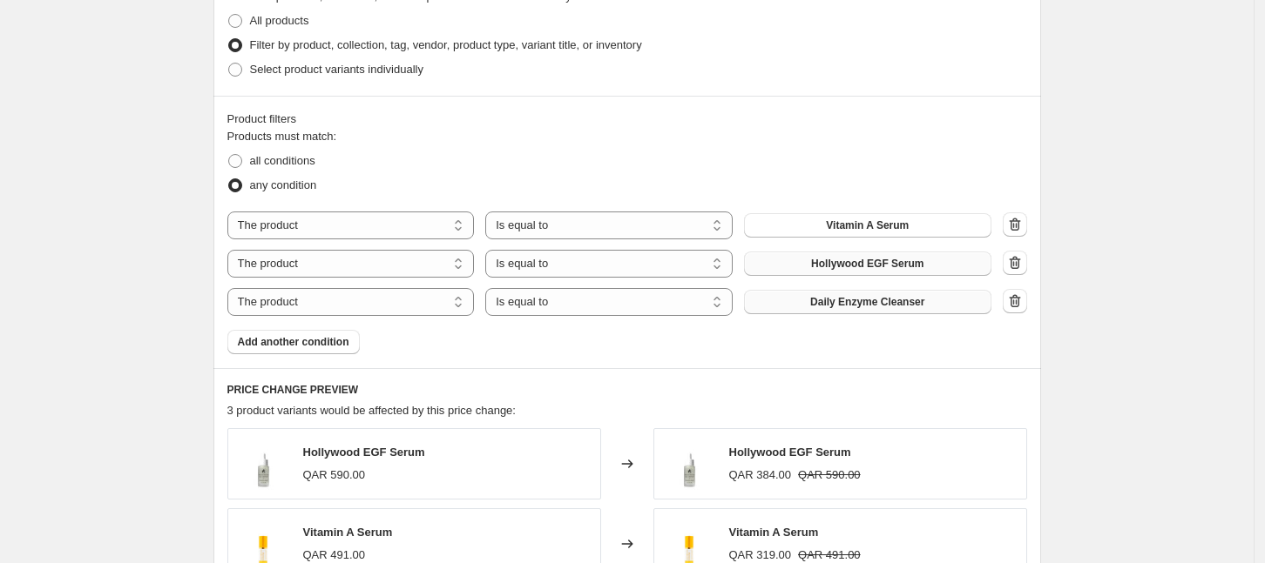
click at [869, 307] on span "Daily Enzyme Cleanser" at bounding box center [867, 302] width 114 height 14
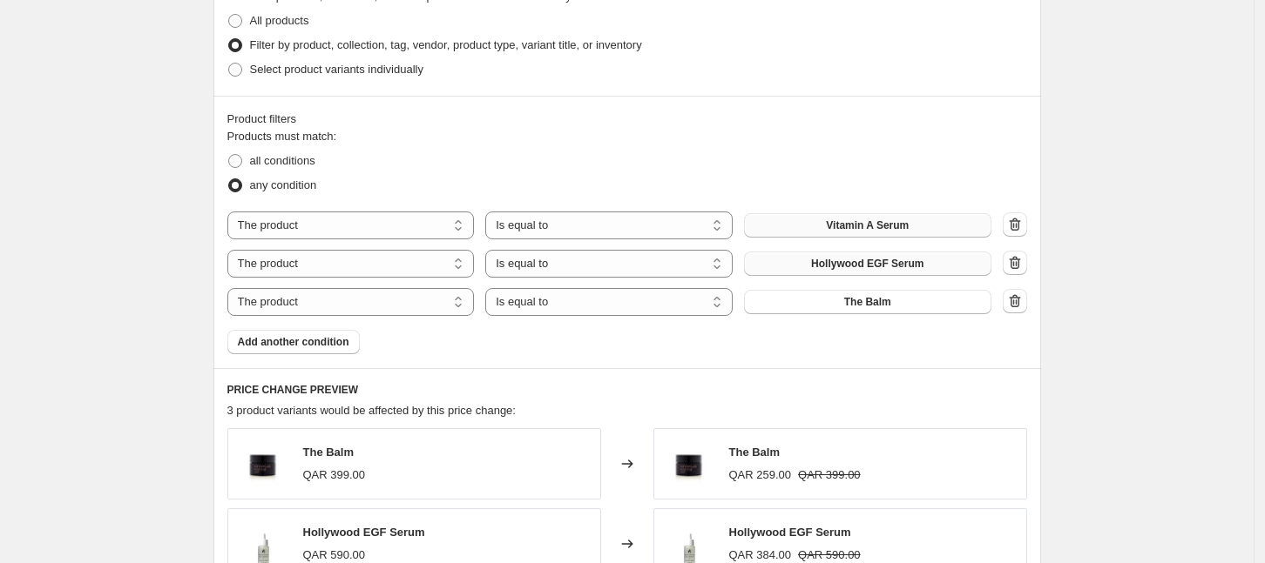
click at [872, 224] on span "Vitamin A Serum" at bounding box center [867, 226] width 83 height 14
click at [1089, 302] on div "Create new price [MEDICAL_DATA]. This page is ready Create new price [MEDICAL_D…" at bounding box center [626, 55] width 1253 height 1853
click at [291, 340] on span "Add another condition" at bounding box center [293, 342] width 111 height 14
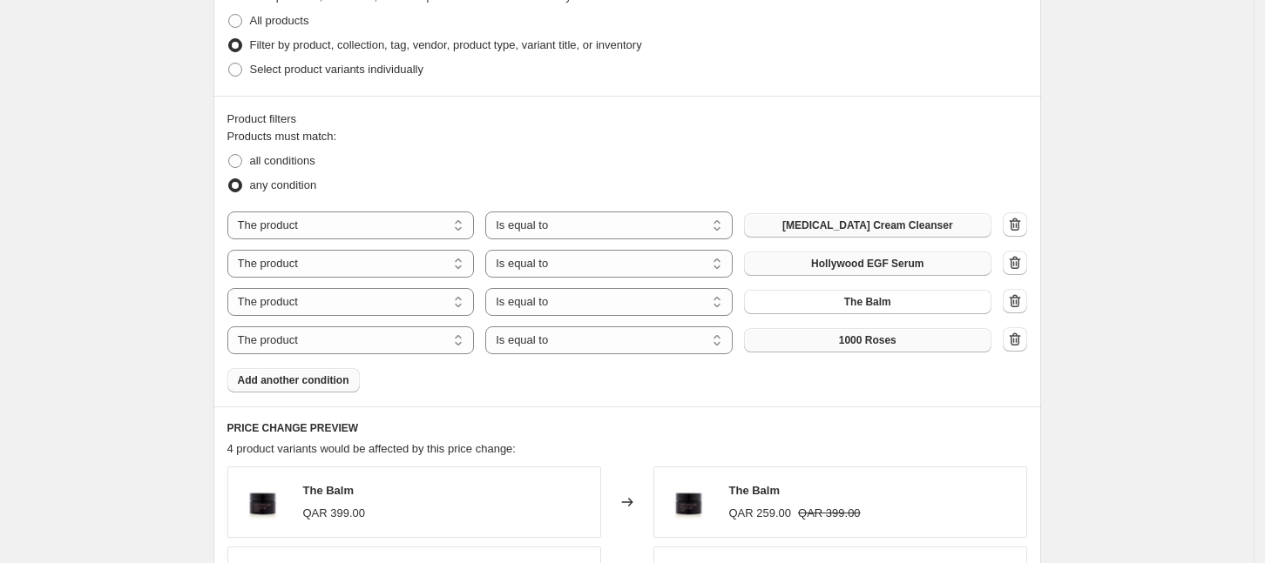
click at [844, 342] on button "1000 Roses" at bounding box center [867, 340] width 247 height 24
click at [311, 374] on span "Add another condition" at bounding box center [293, 381] width 111 height 14
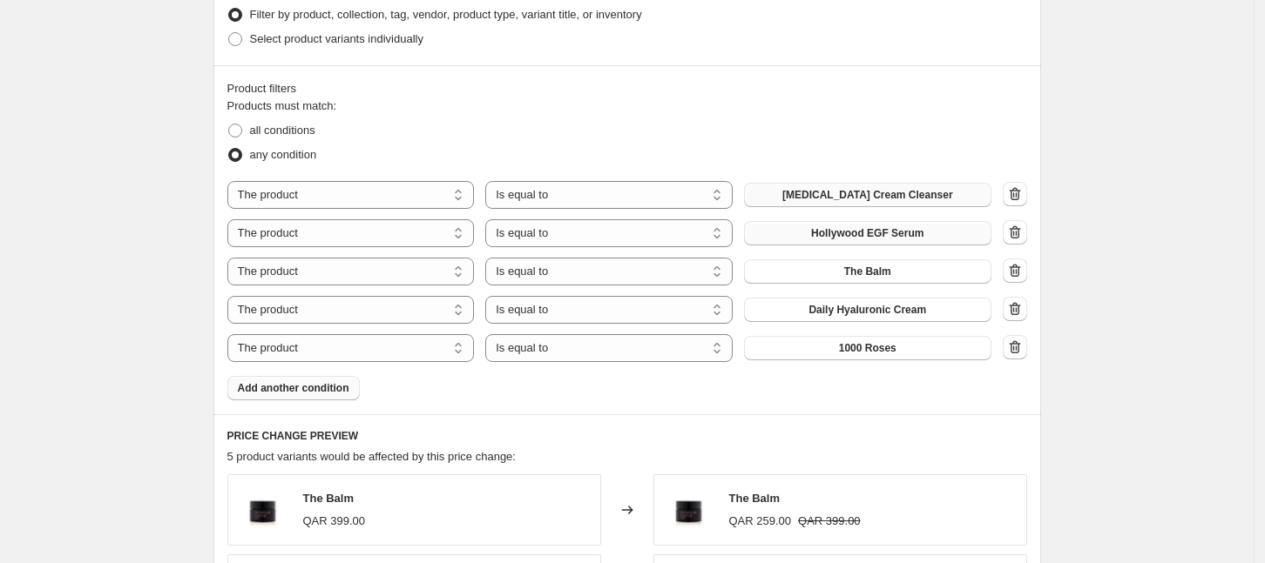
scroll to position [873, 0]
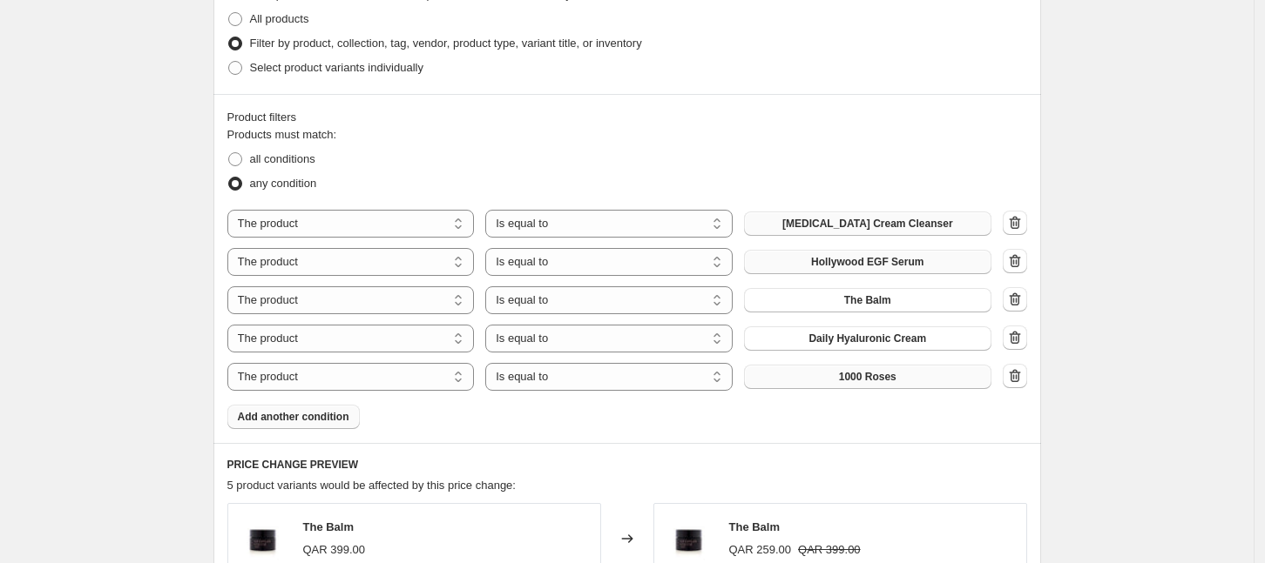
click at [842, 380] on button "1000 Roses" at bounding box center [867, 377] width 247 height 24
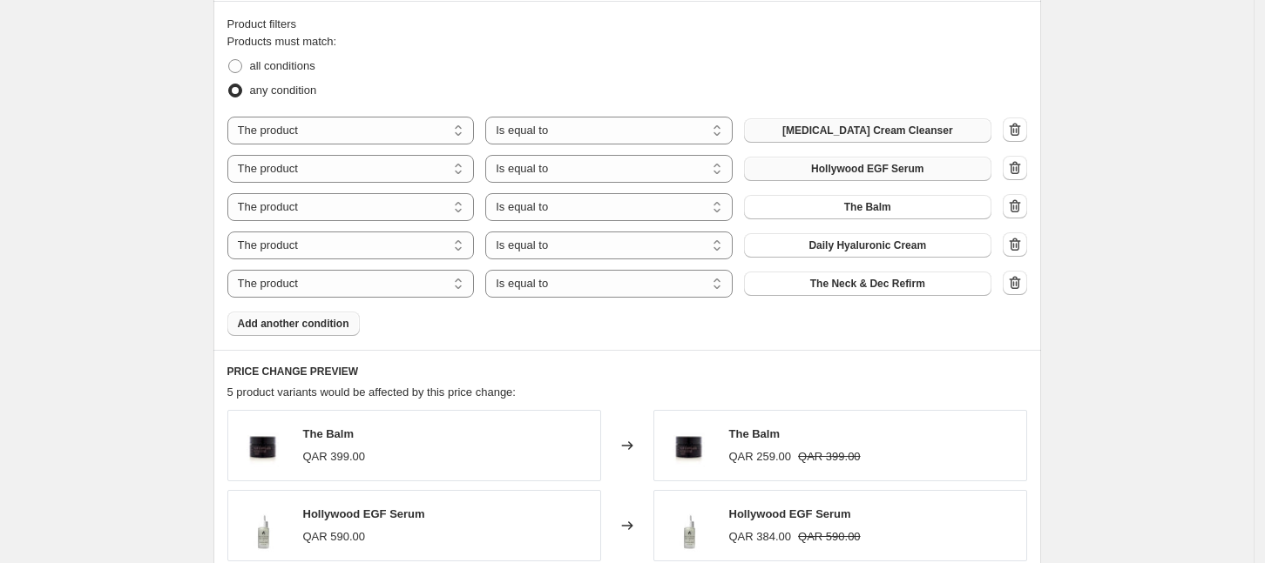
scroll to position [1090, 0]
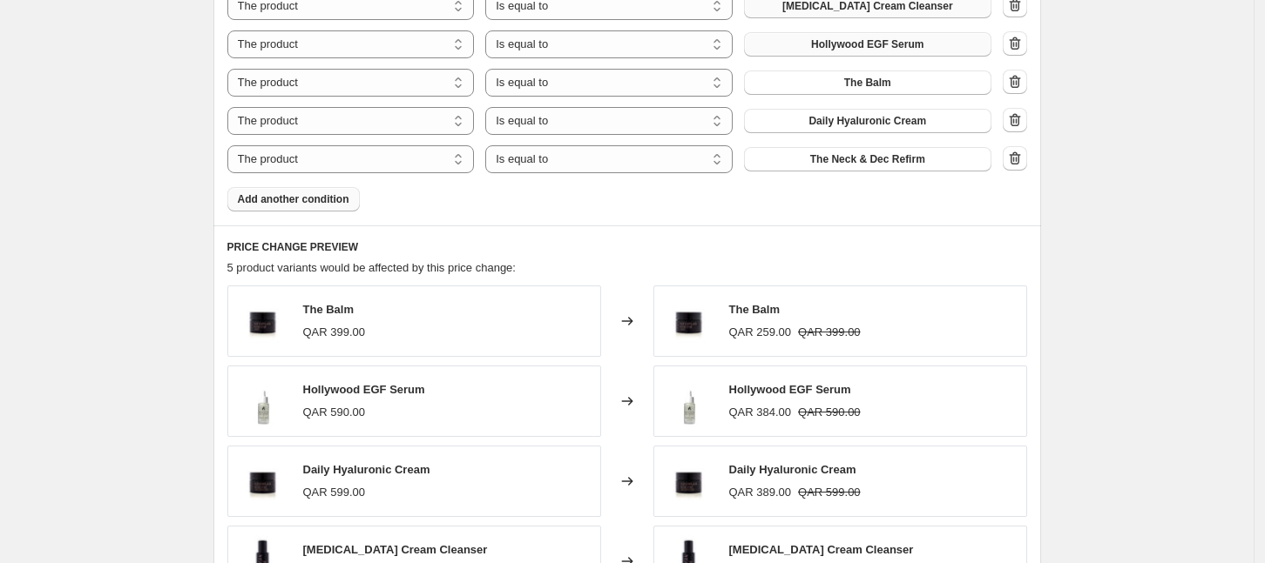
click at [316, 202] on span "Add another condition" at bounding box center [293, 199] width 111 height 14
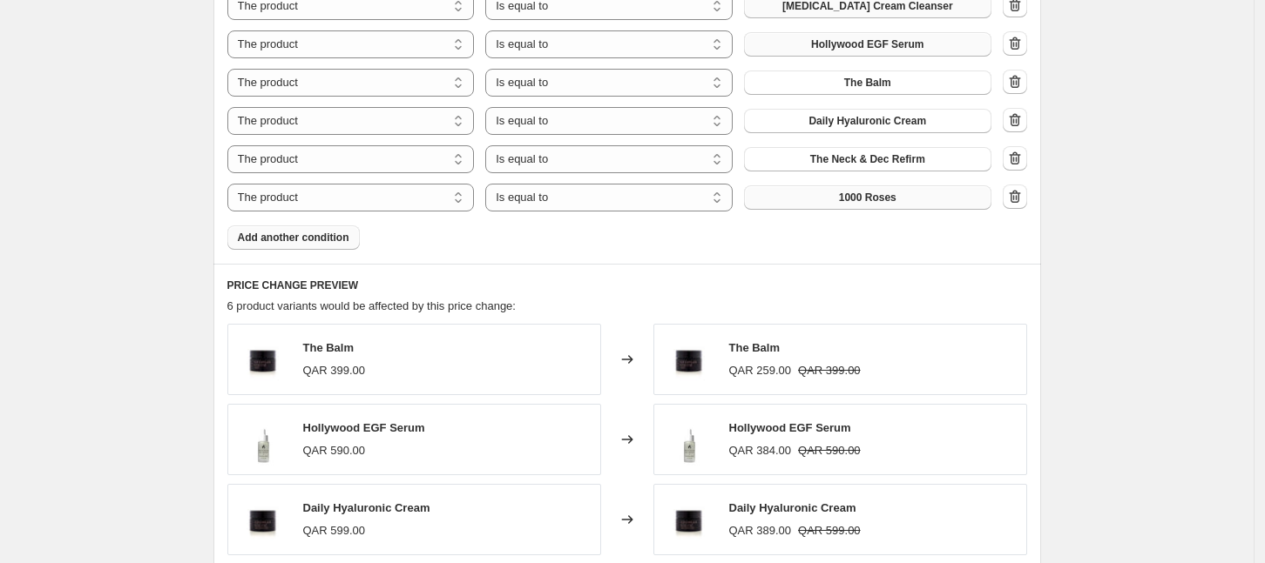
click at [853, 207] on button "1000 Roses" at bounding box center [867, 197] width 247 height 24
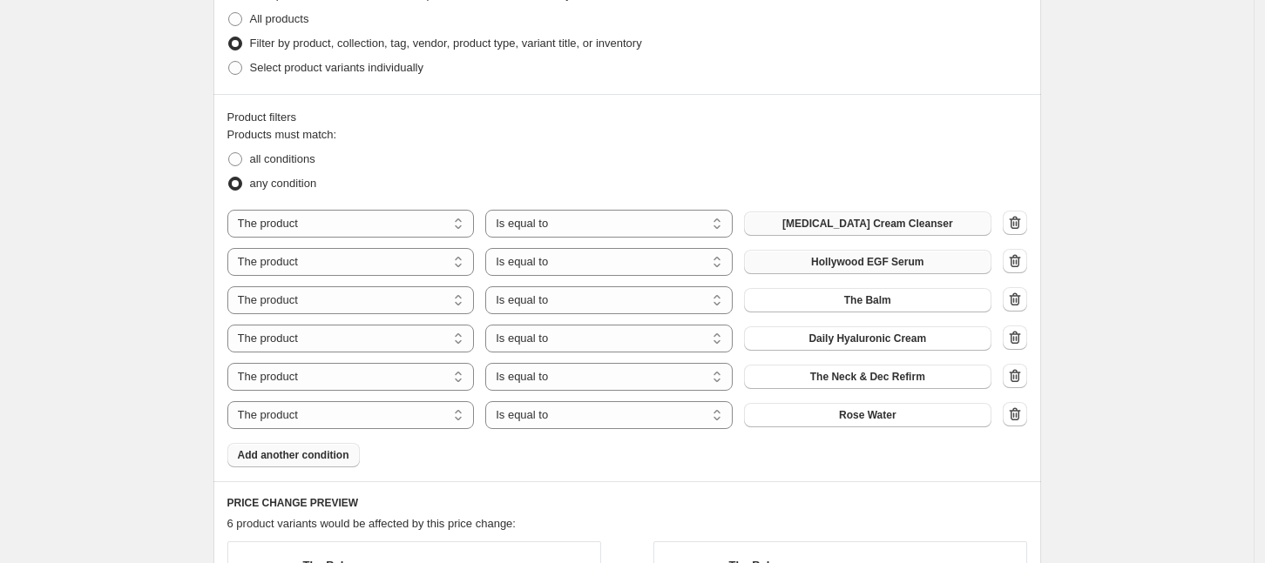
click at [307, 457] on span "Add another condition" at bounding box center [293, 455] width 111 height 14
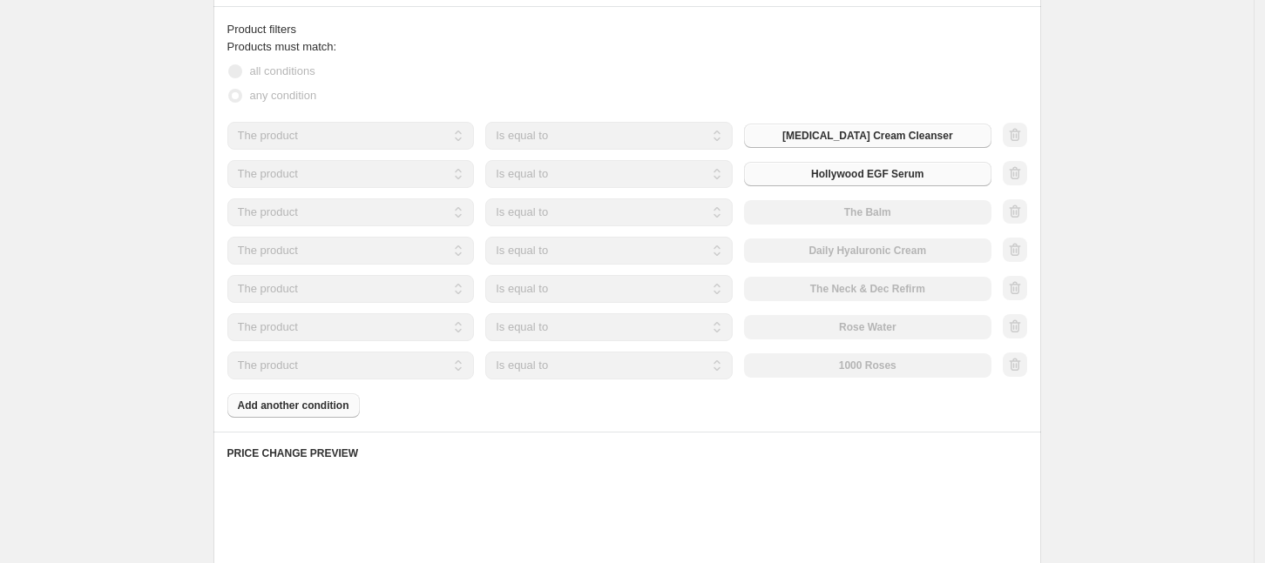
scroll to position [981, 0]
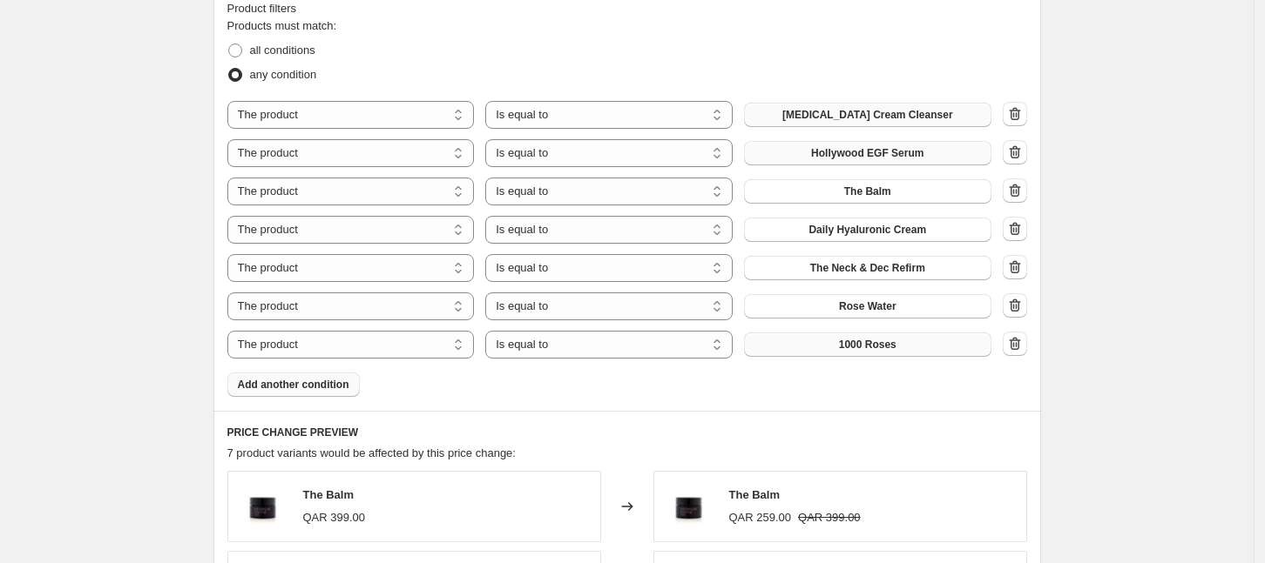
click at [836, 348] on button "1000 Roses" at bounding box center [867, 345] width 247 height 24
click at [334, 381] on span "Add another condition" at bounding box center [293, 385] width 111 height 14
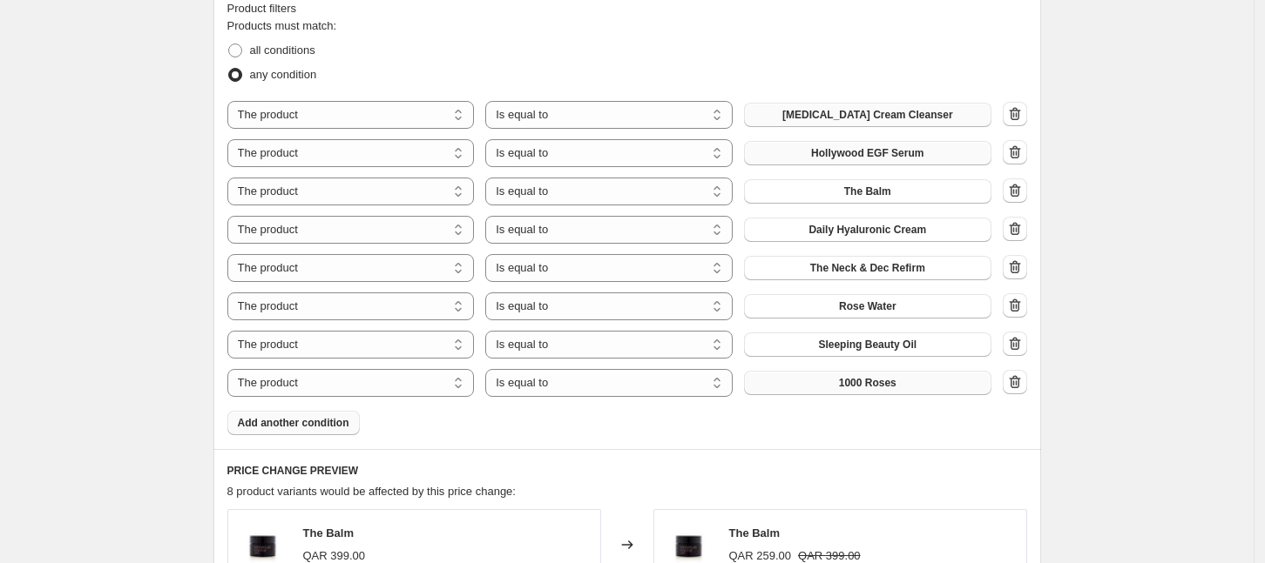
click at [847, 379] on span "1000 Roses" at bounding box center [867, 383] width 57 height 14
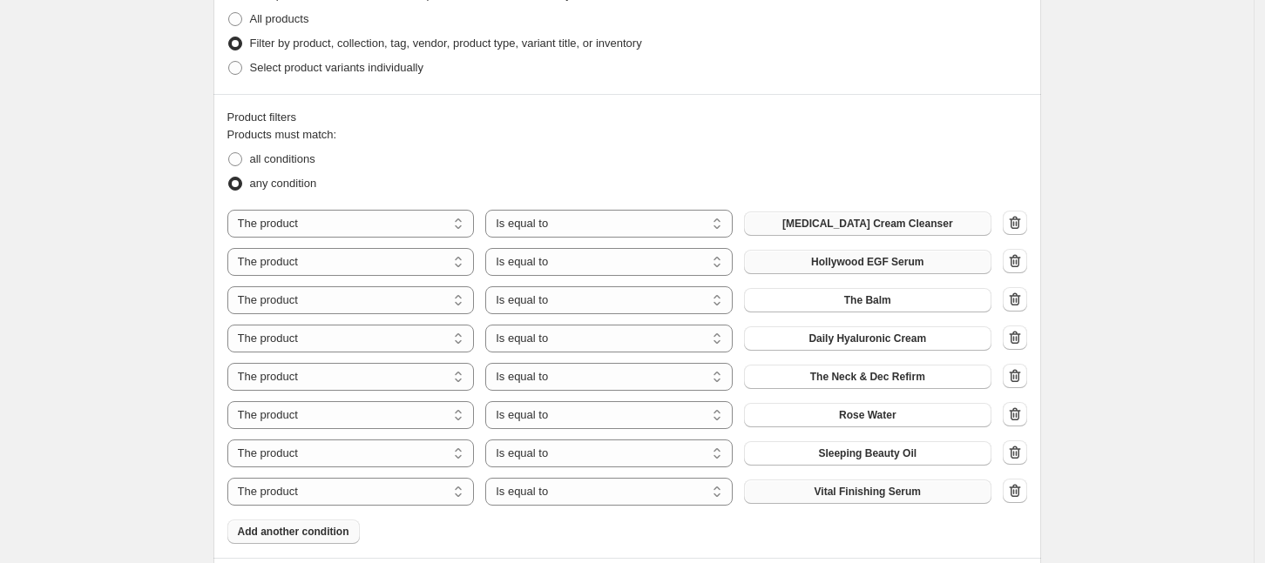
scroll to position [1199, 0]
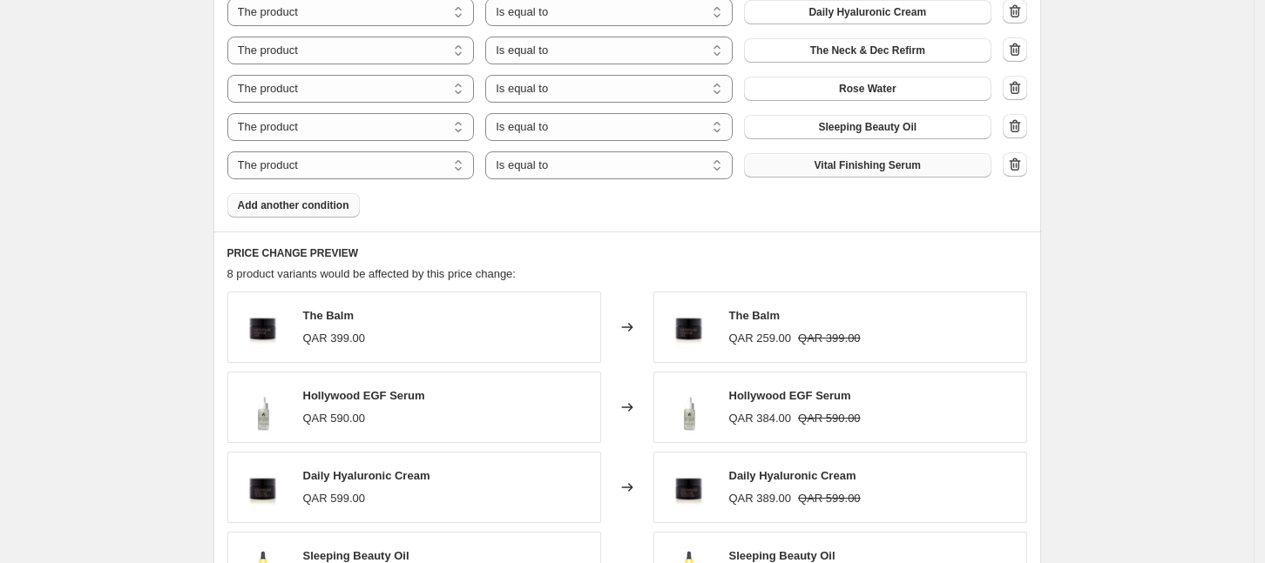
click at [311, 209] on span "Add another condition" at bounding box center [293, 206] width 111 height 14
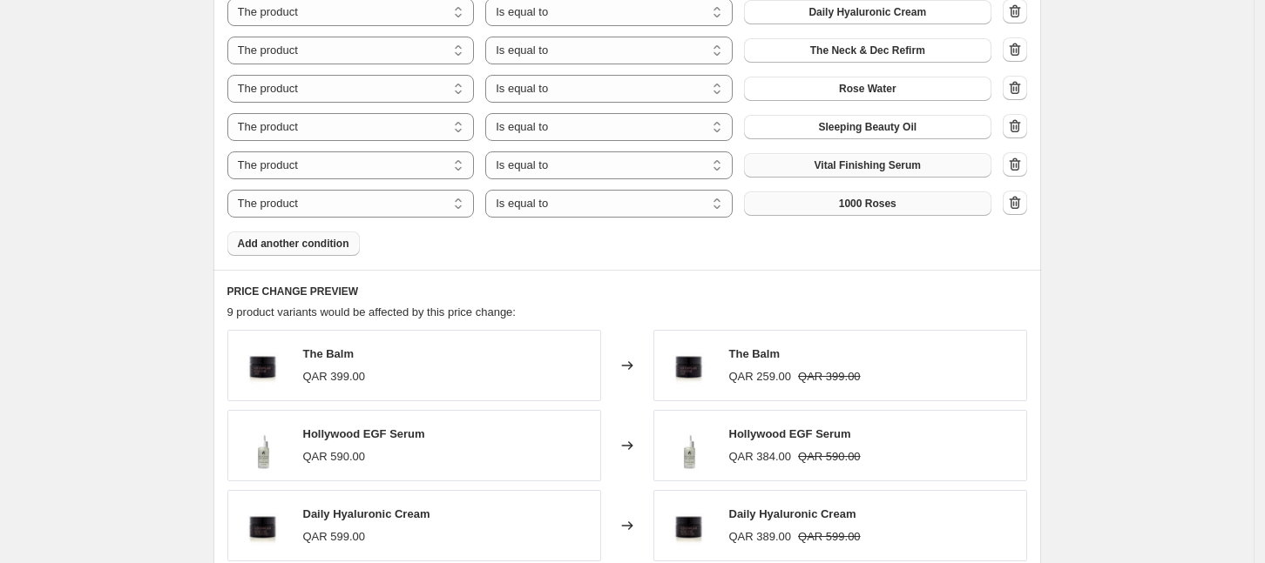
click at [802, 203] on button "1000 Roses" at bounding box center [867, 204] width 247 height 24
click at [315, 239] on span "Add another condition" at bounding box center [293, 244] width 111 height 14
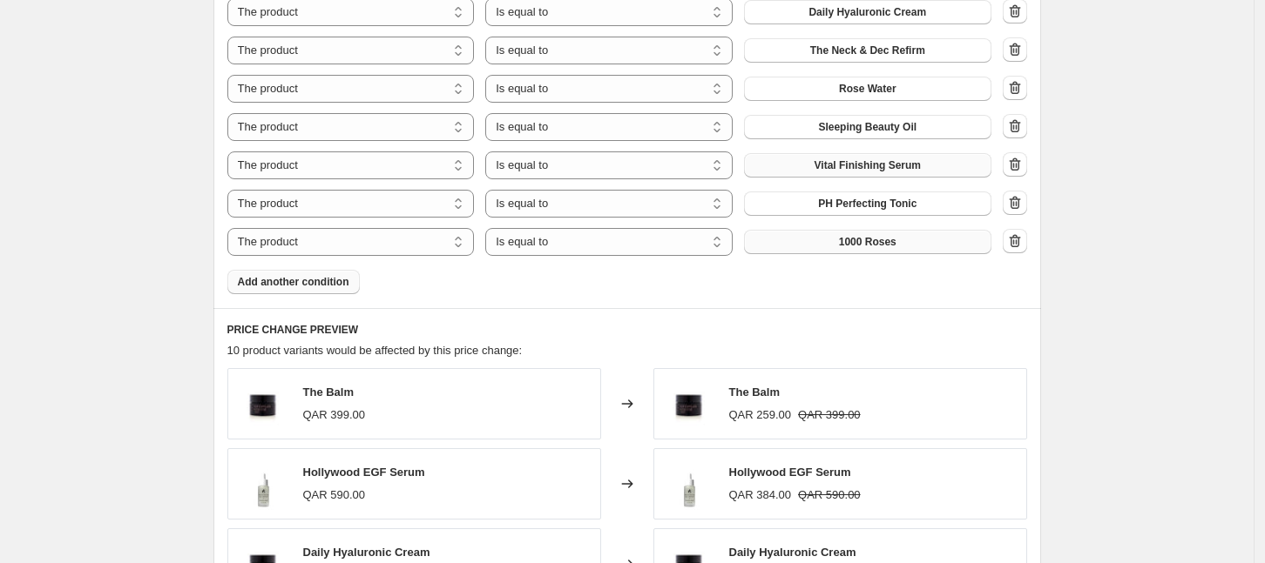
click at [840, 239] on button "1000 Roses" at bounding box center [867, 242] width 247 height 24
click at [346, 281] on span "Add another condition" at bounding box center [293, 282] width 111 height 14
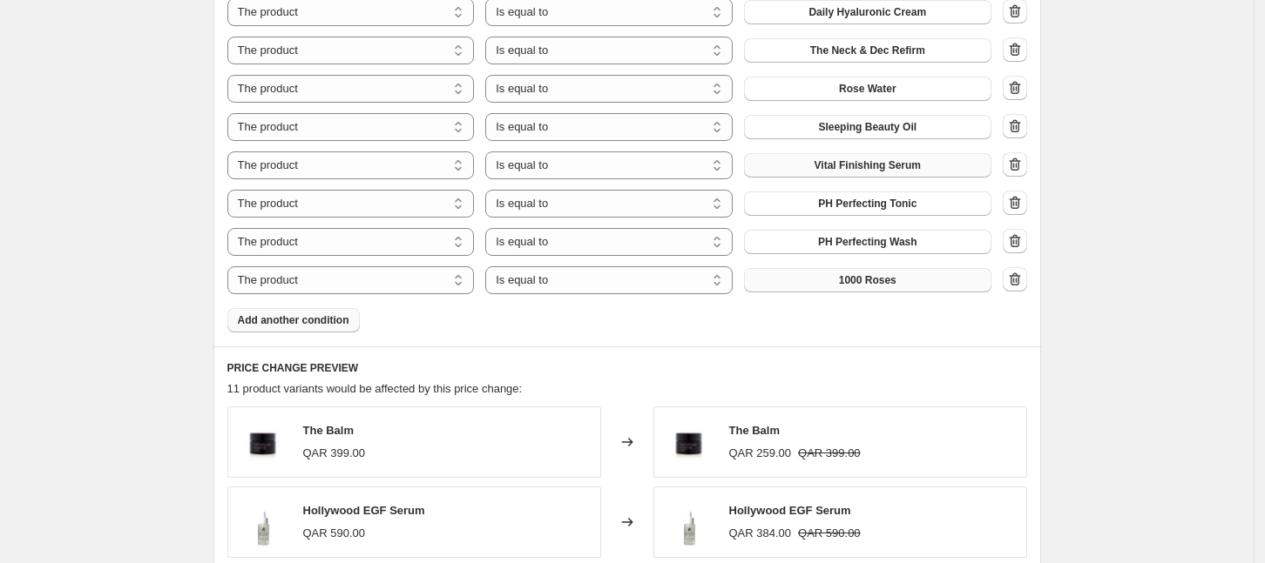
click at [883, 274] on span "1000 Roses" at bounding box center [867, 280] width 57 height 14
click at [282, 323] on span "Add another condition" at bounding box center [293, 321] width 111 height 14
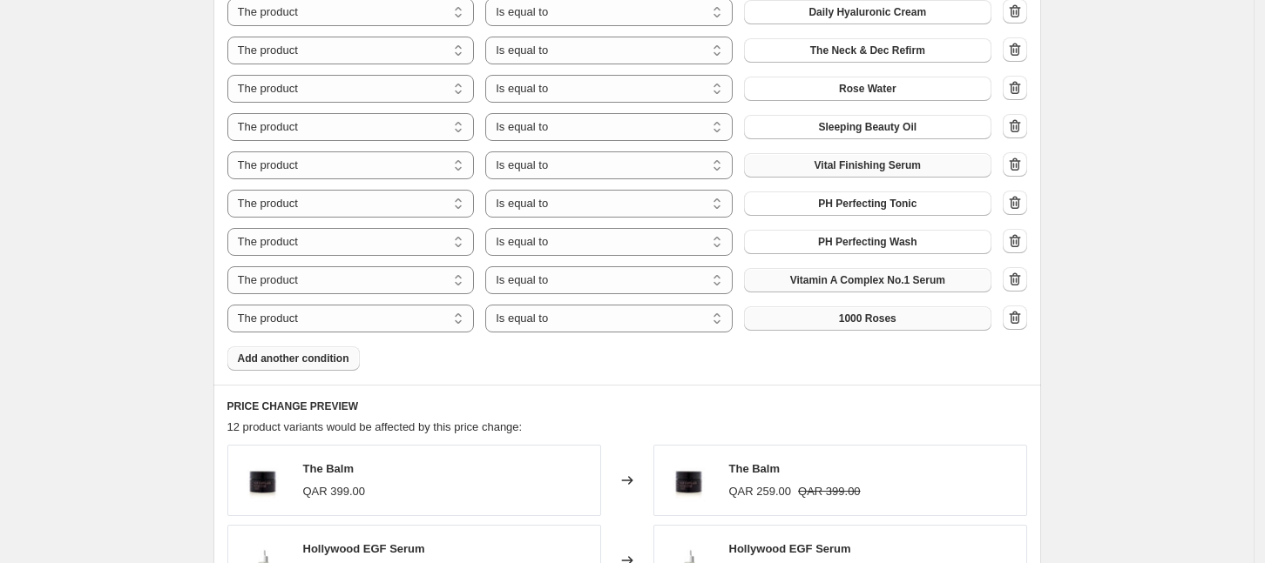
click at [854, 324] on span "1000 Roses" at bounding box center [867, 319] width 57 height 14
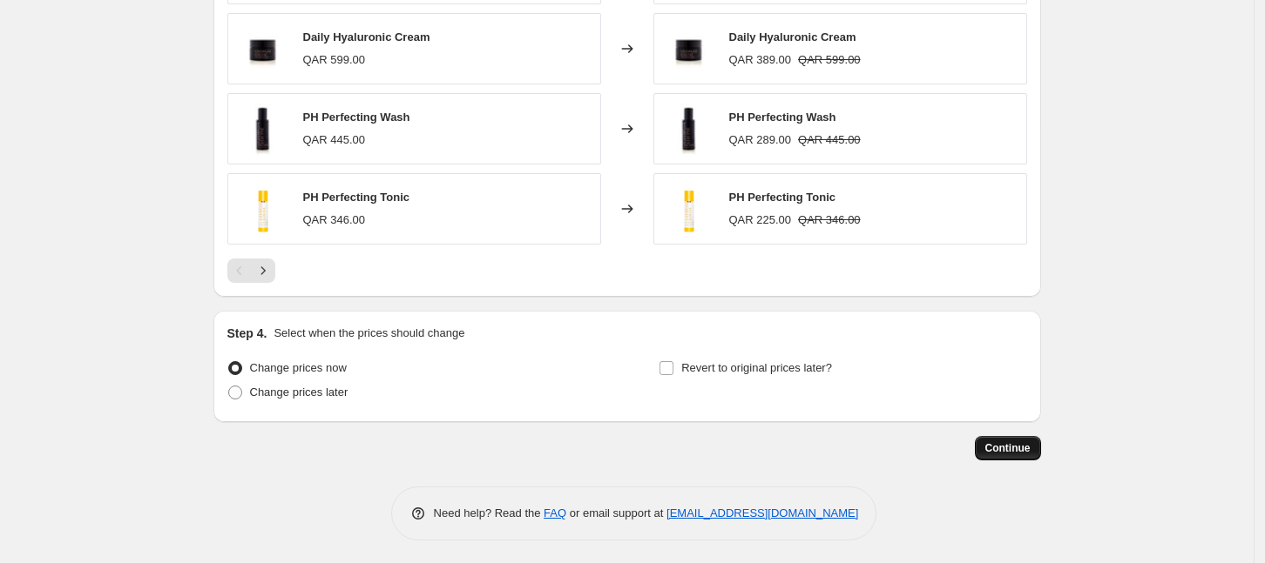
scroll to position [1794, 0]
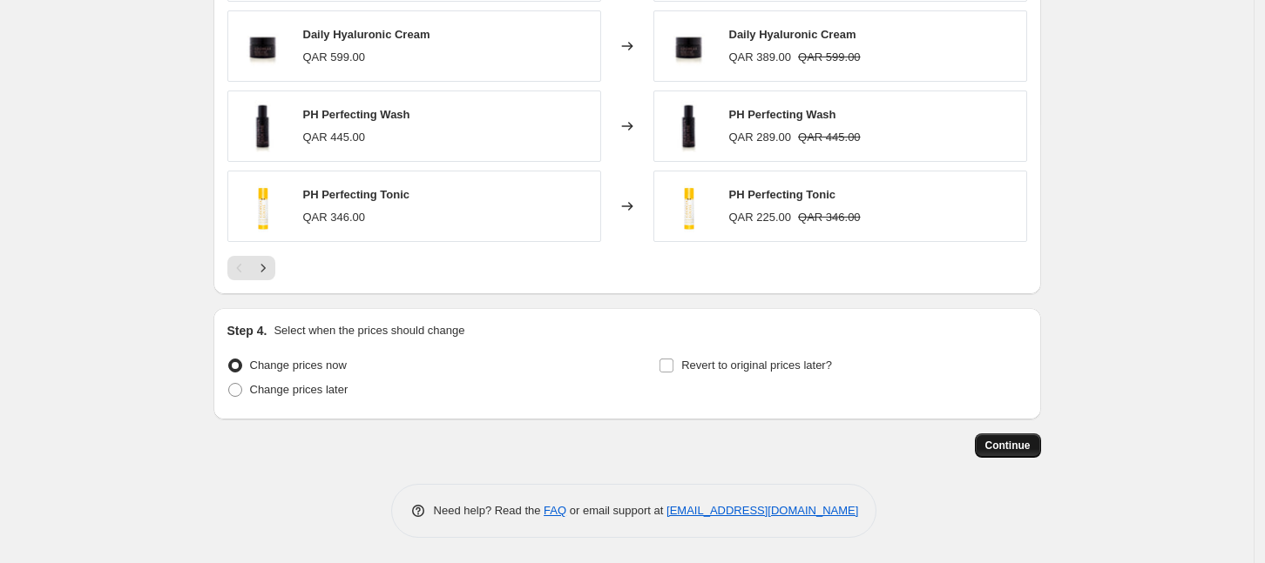
click at [1022, 443] on span "Continue" at bounding box center [1007, 446] width 45 height 14
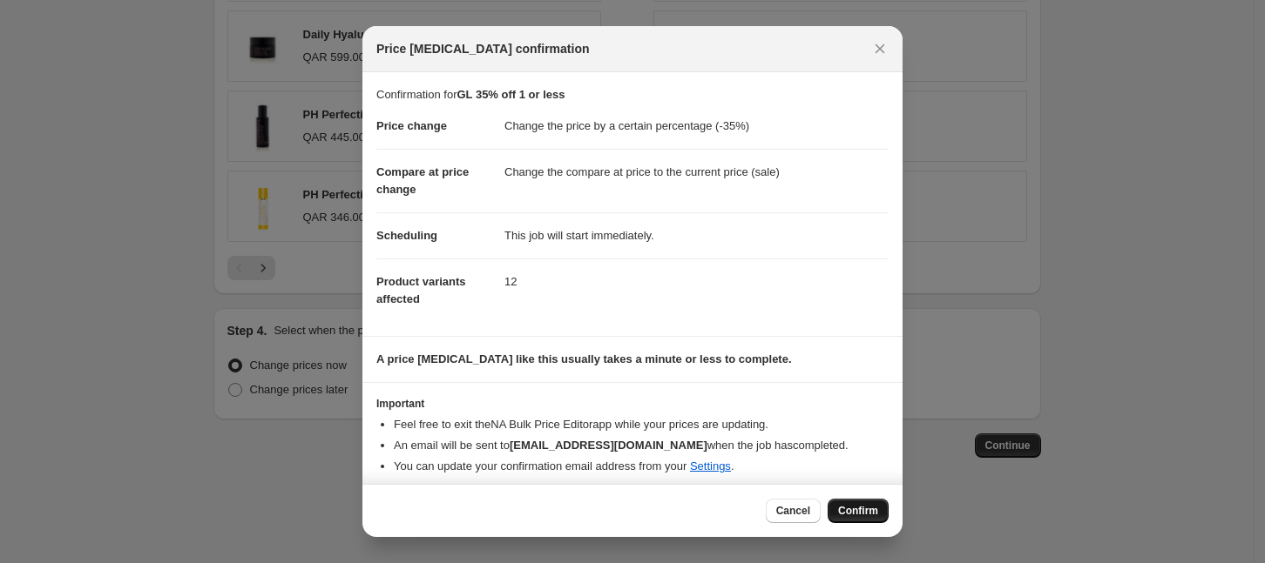
click at [860, 507] on span "Confirm" at bounding box center [858, 511] width 40 height 14
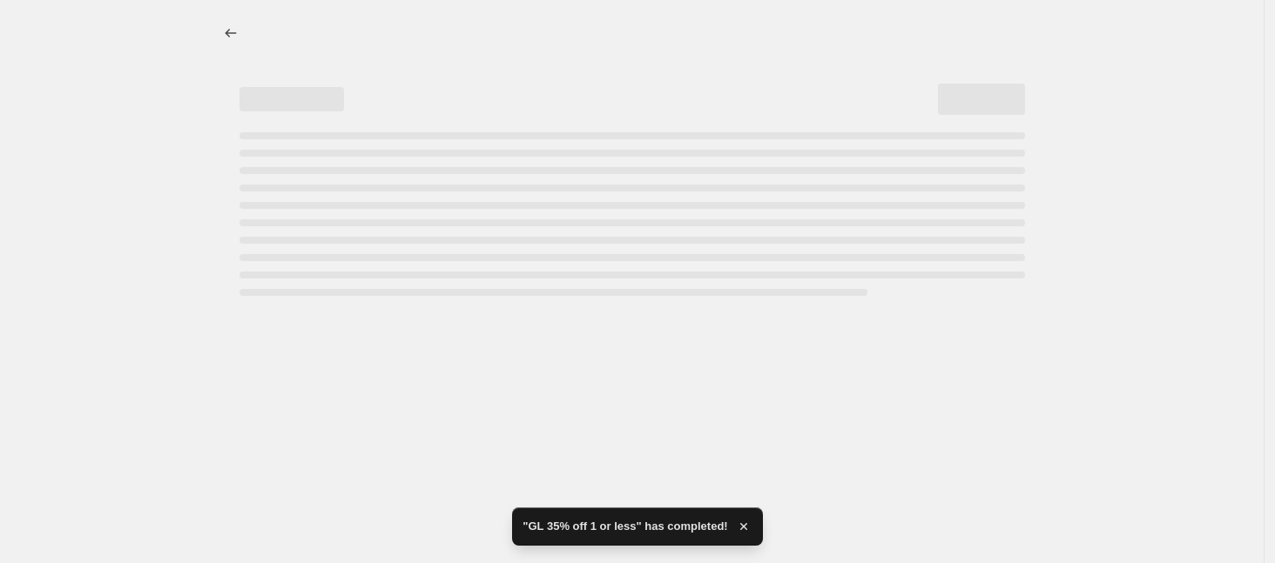
select select "percentage"
